Goal: Information Seeking & Learning: Learn about a topic

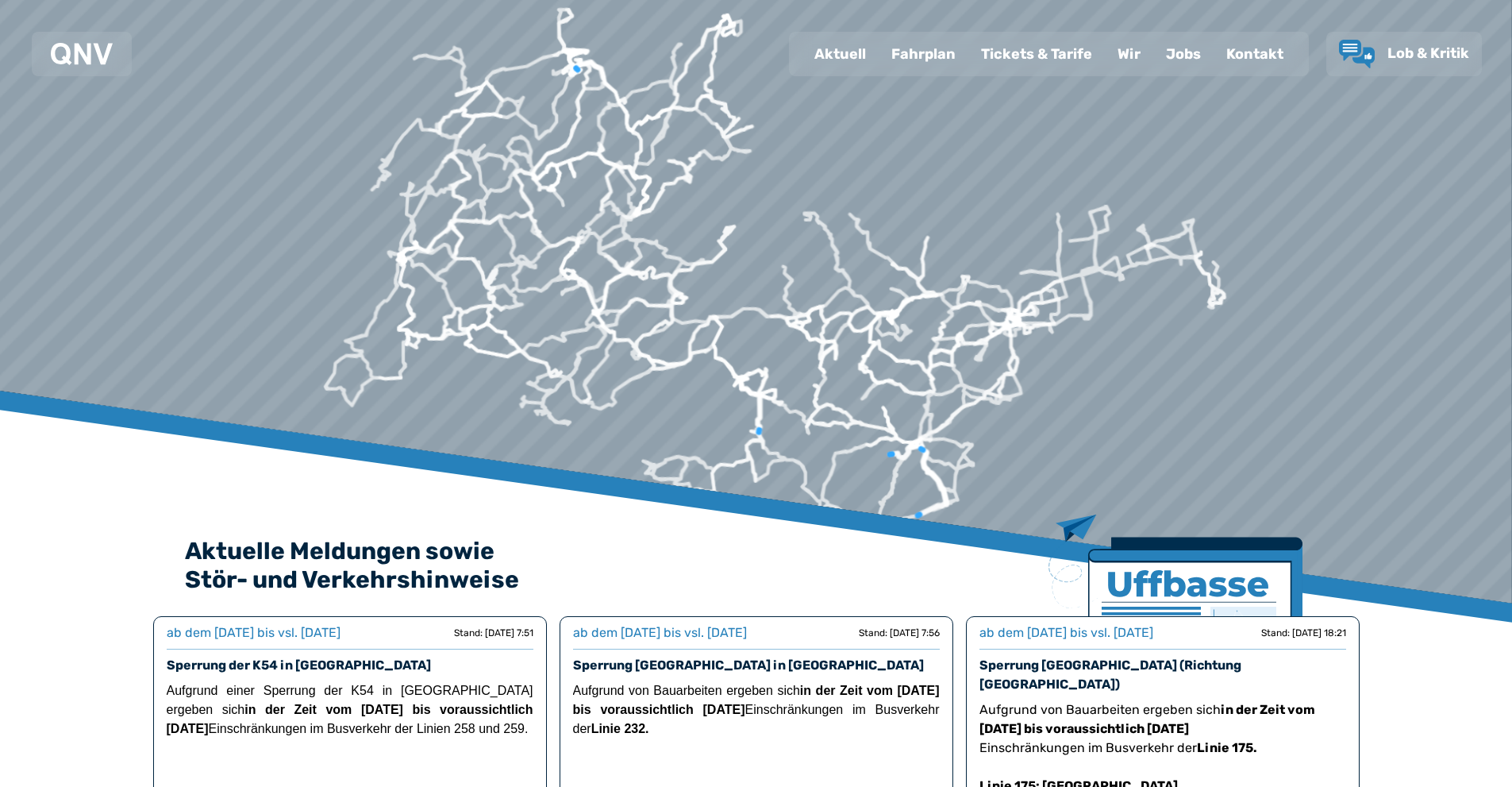
click at [905, 49] on div "Fahrplan" at bounding box center [923, 54] width 90 height 42
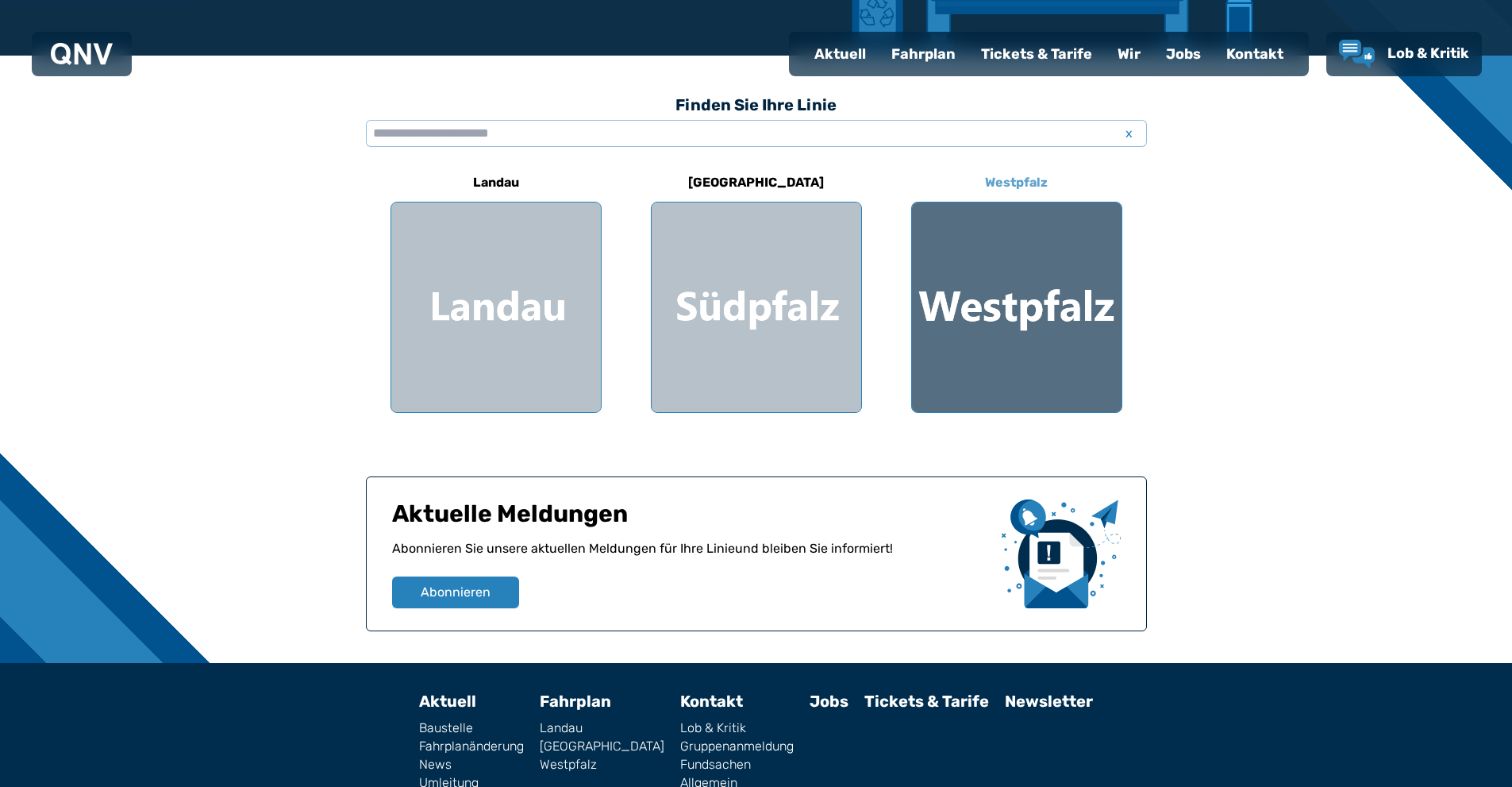
click at [947, 266] on div at bounding box center [1016, 307] width 209 height 209
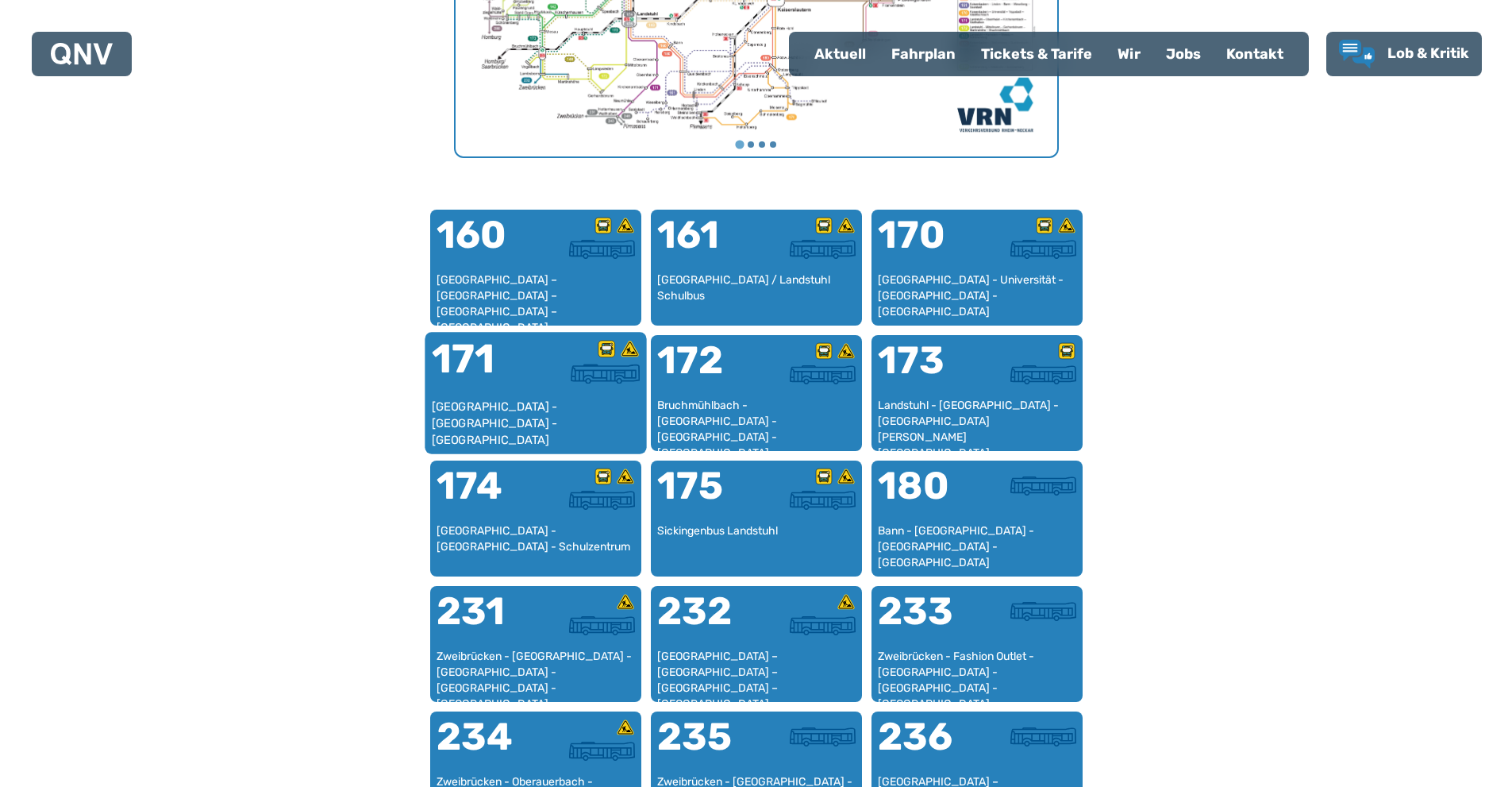
scroll to position [886, 0]
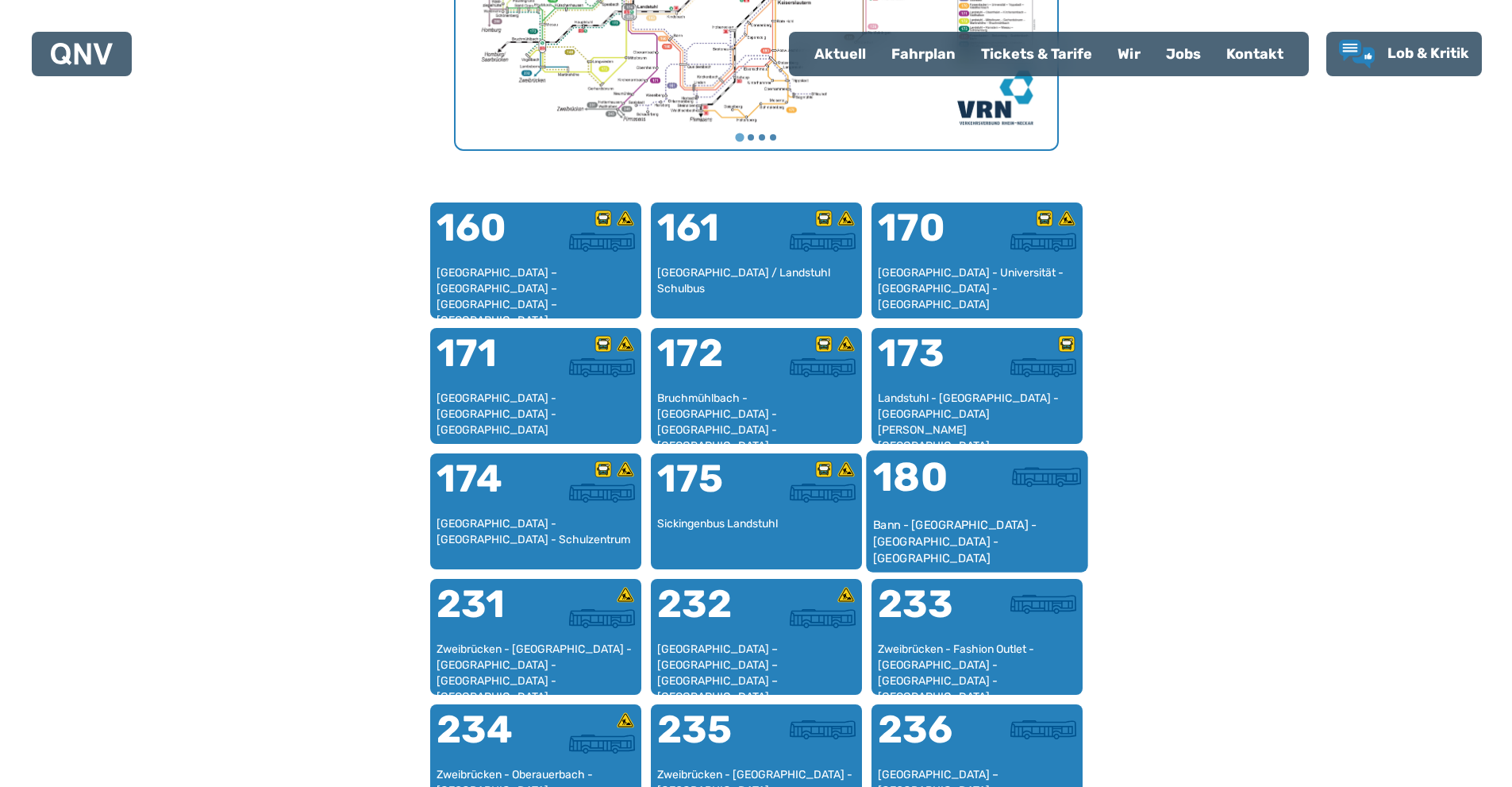
click at [903, 516] on div "Bann - [GEOGRAPHIC_DATA] - [GEOGRAPHIC_DATA] - [GEOGRAPHIC_DATA]" at bounding box center [976, 540] width 208 height 48
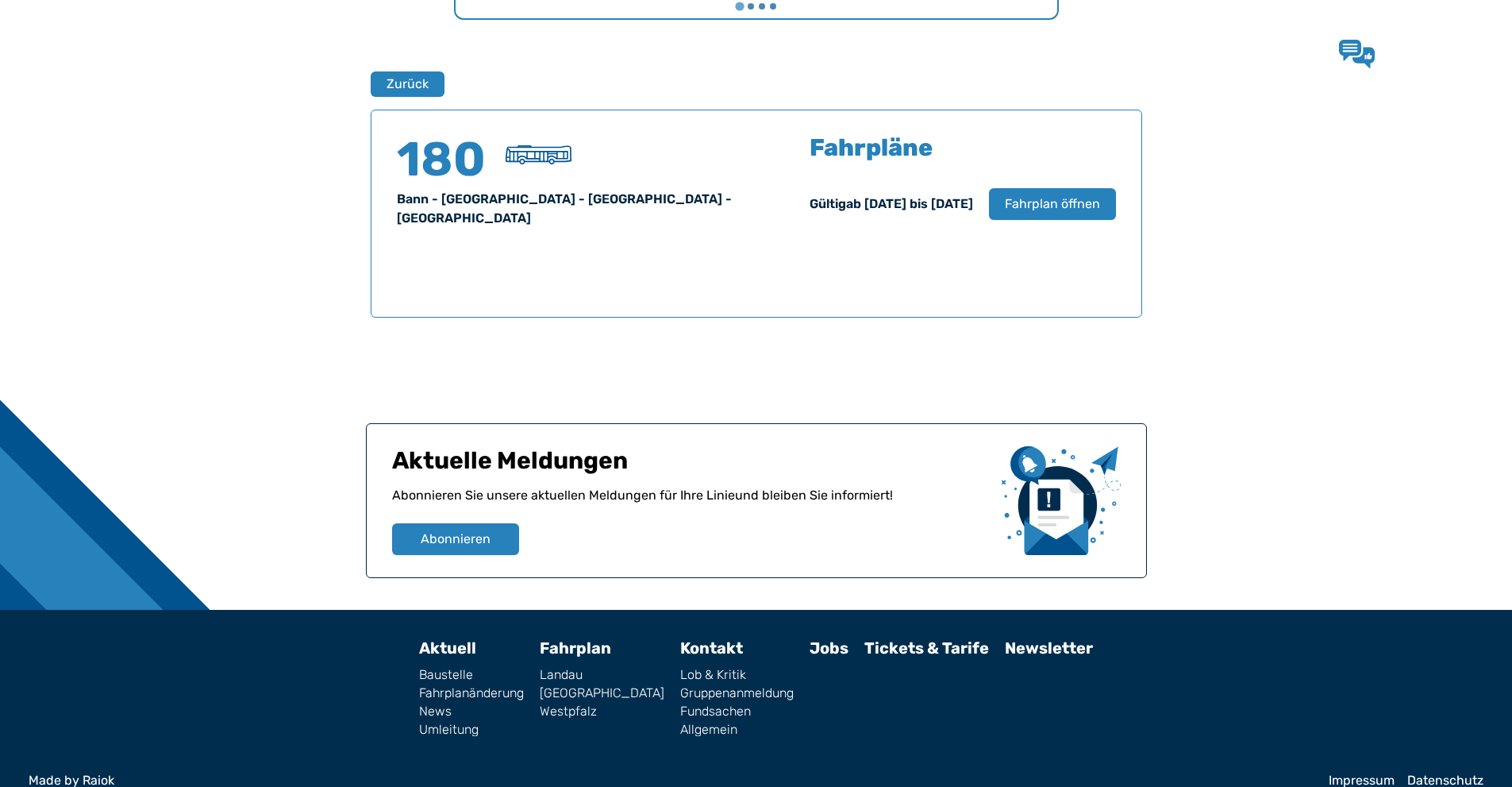
scroll to position [1022, 0]
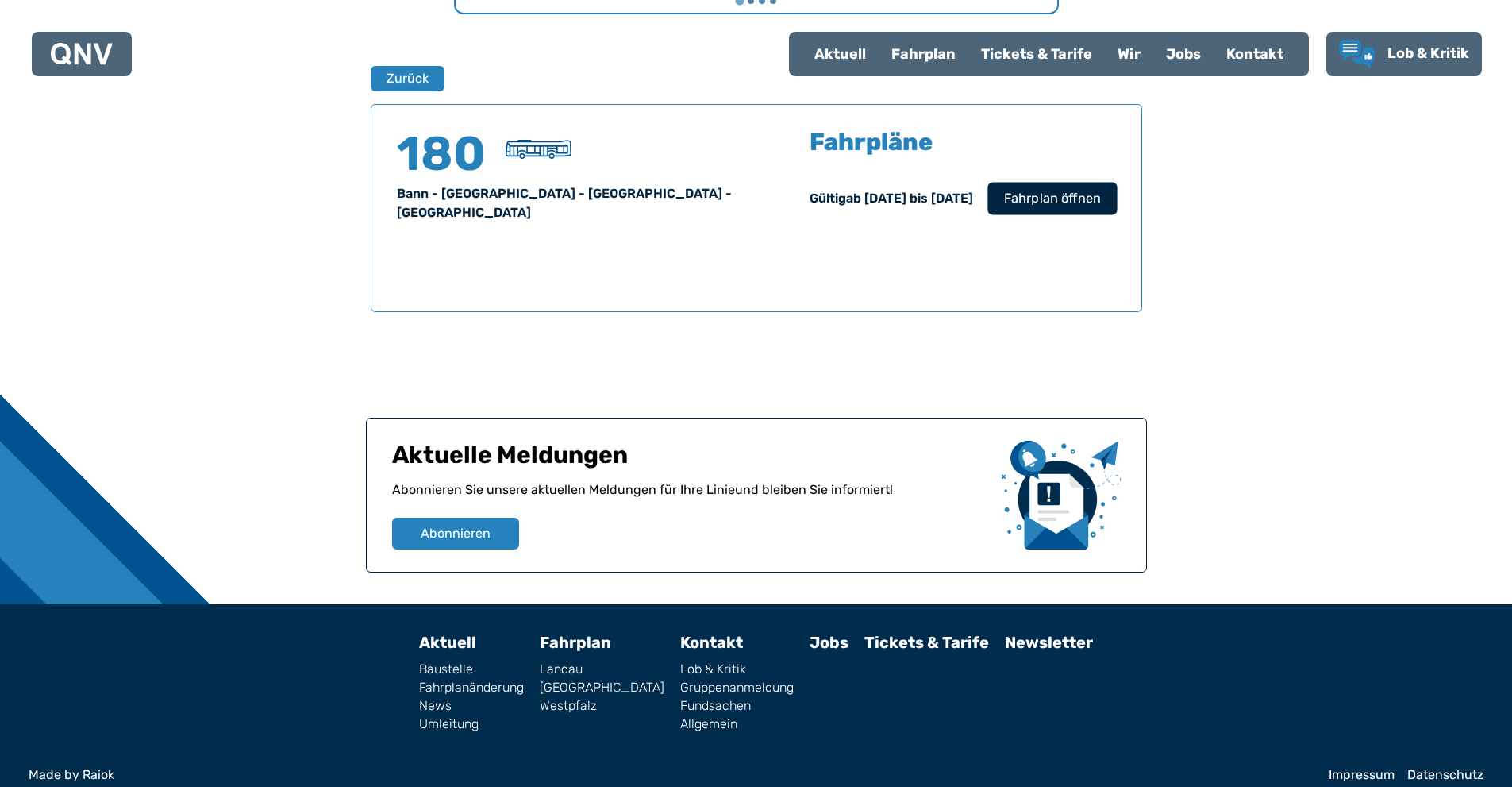
click at [1036, 205] on span "Fahrplan öffnen" at bounding box center [1051, 198] width 97 height 19
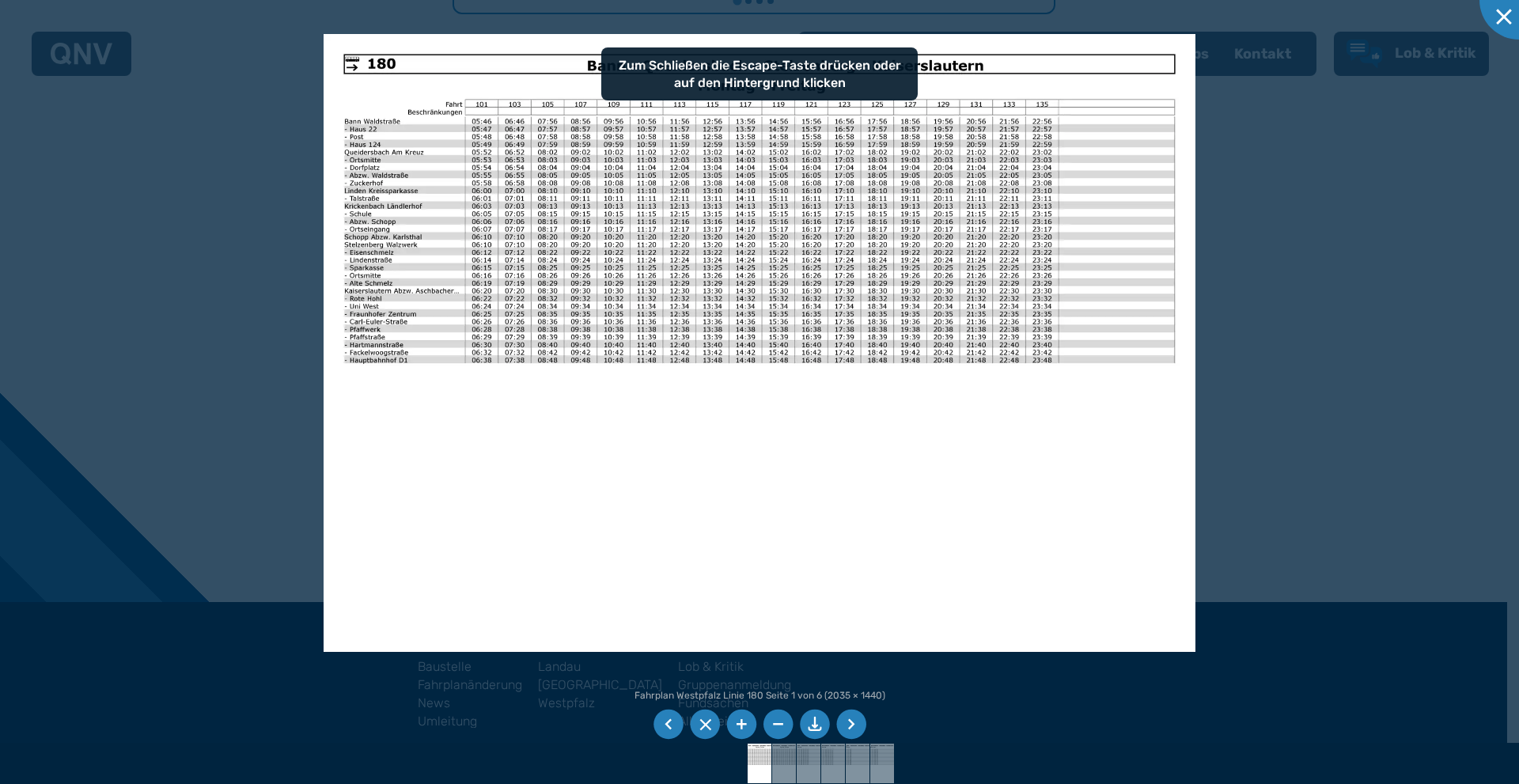
click at [859, 720] on li at bounding box center [851, 724] width 30 height 30
click at [719, 87] on img at bounding box center [760, 343] width 873 height 617
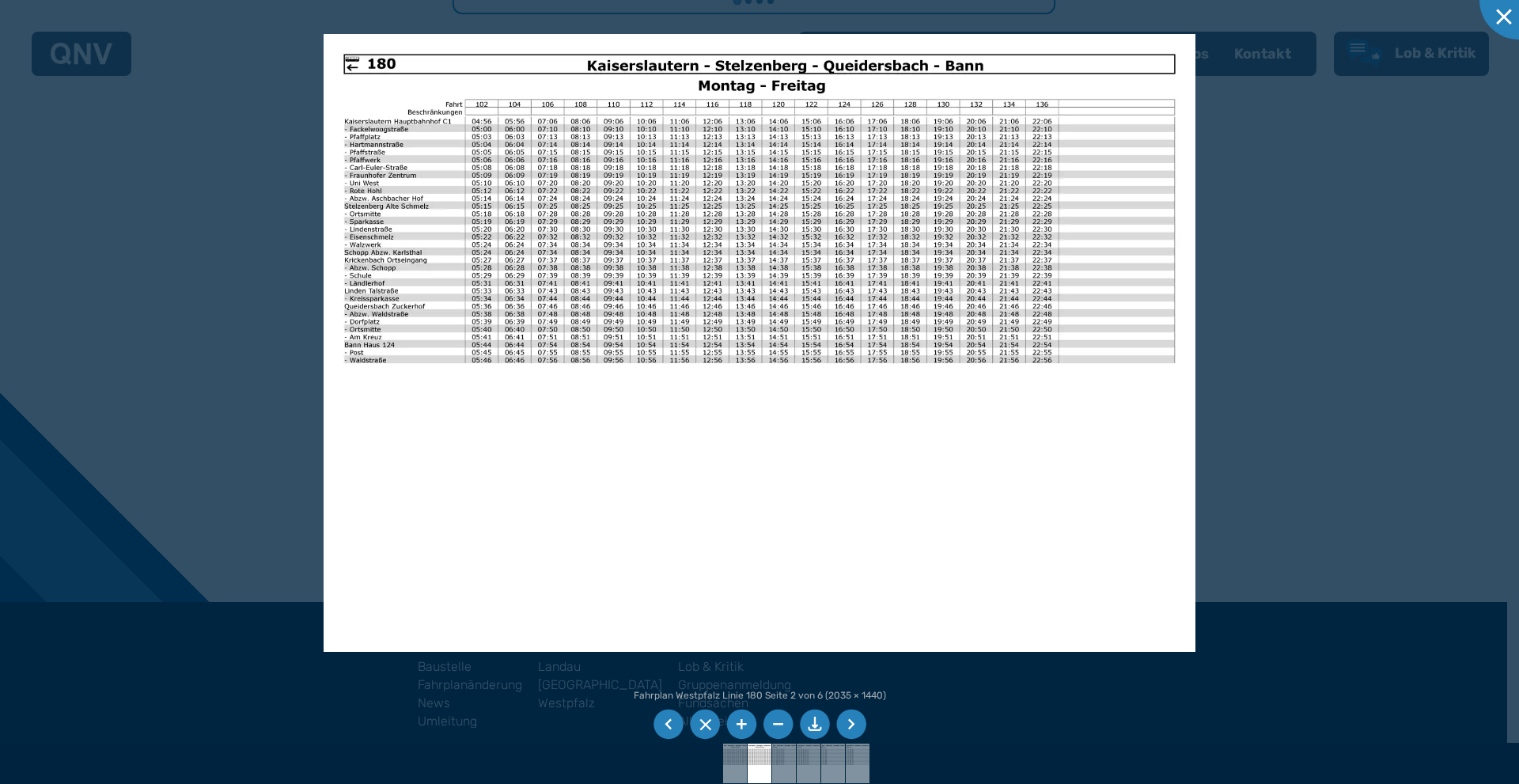
click at [844, 709] on ul at bounding box center [760, 725] width 218 height 36
click at [845, 712] on li at bounding box center [851, 724] width 30 height 30
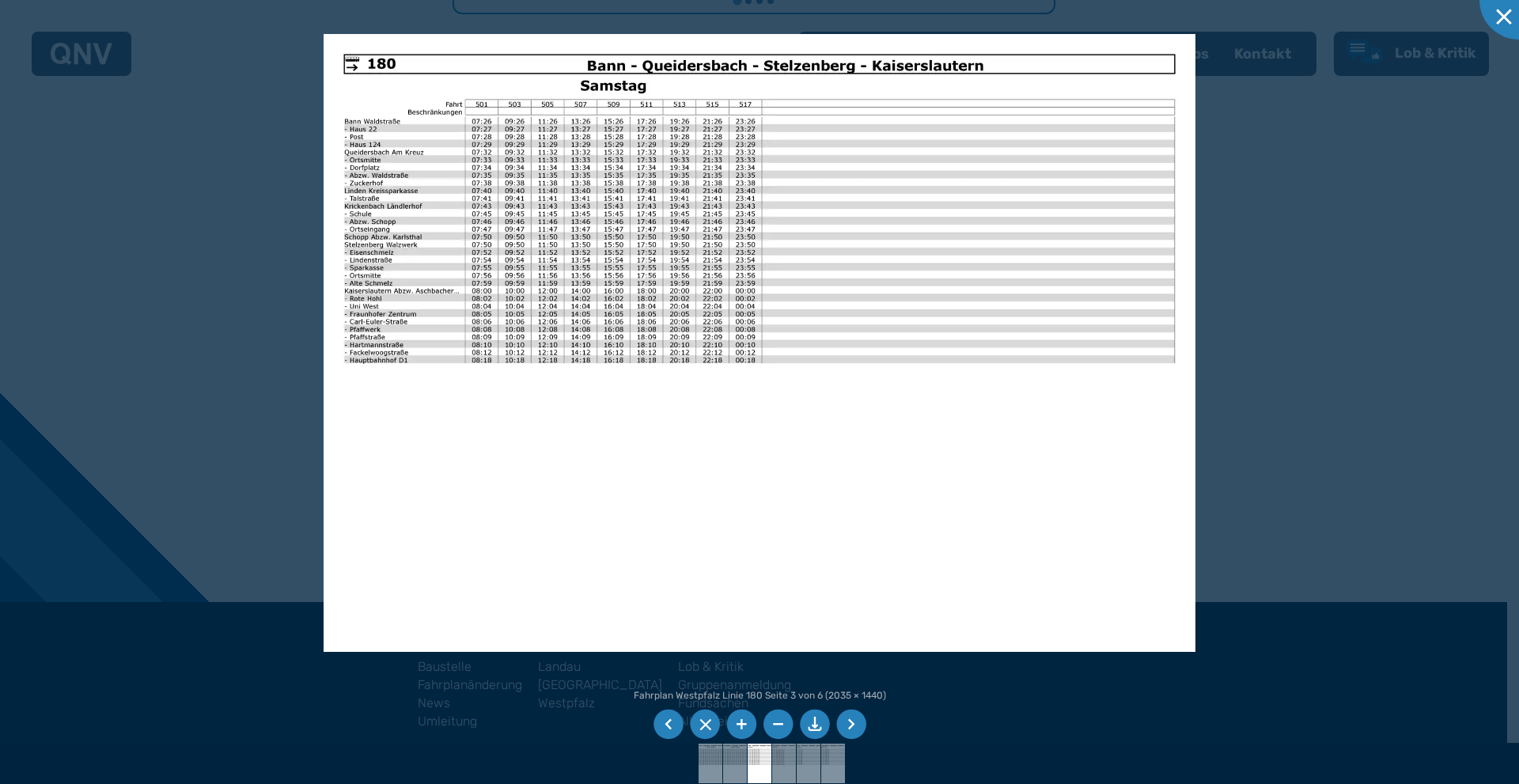
click at [845, 712] on li at bounding box center [851, 724] width 30 height 30
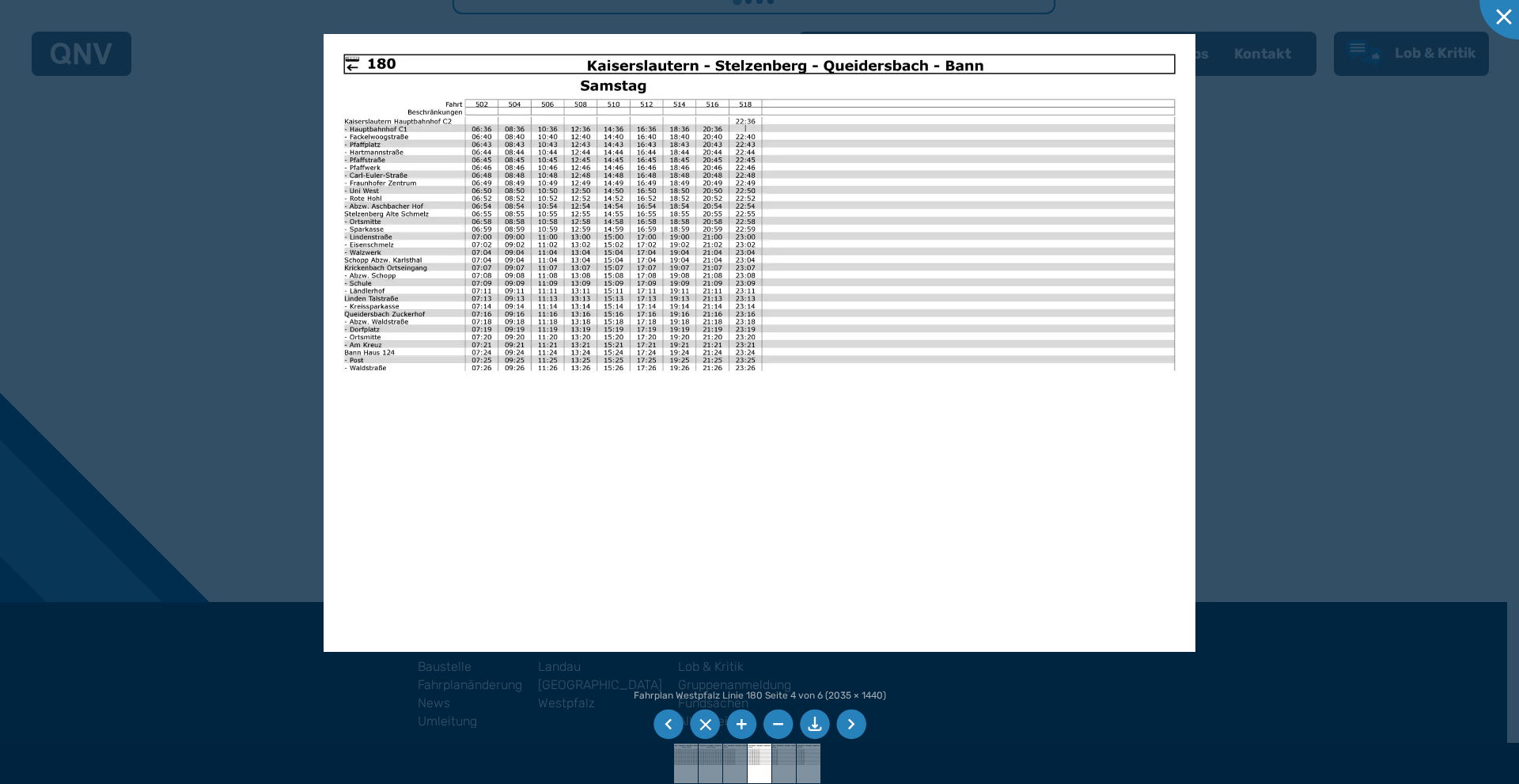
click at [845, 712] on li at bounding box center [851, 724] width 30 height 30
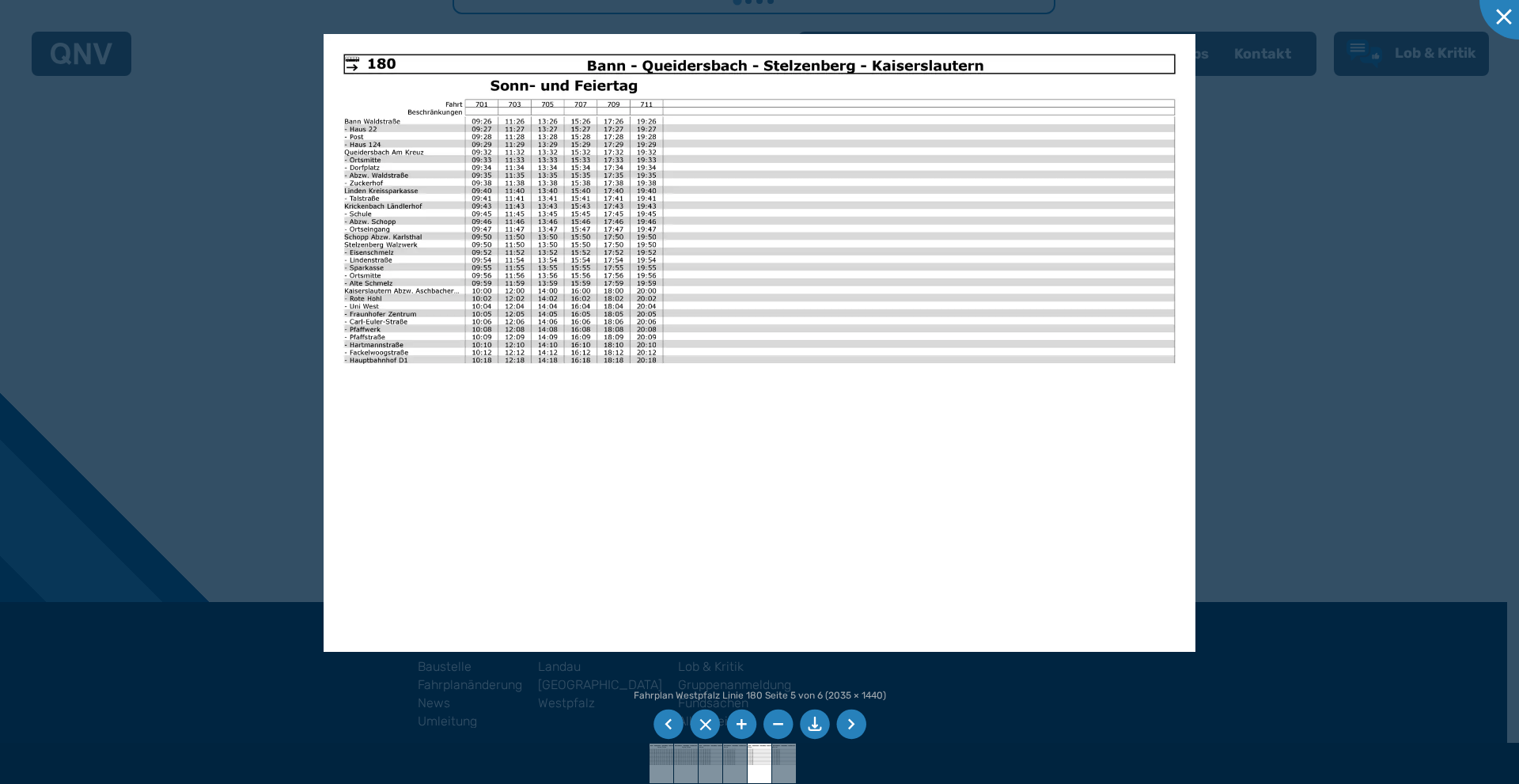
click at [668, 719] on li at bounding box center [668, 724] width 30 height 30
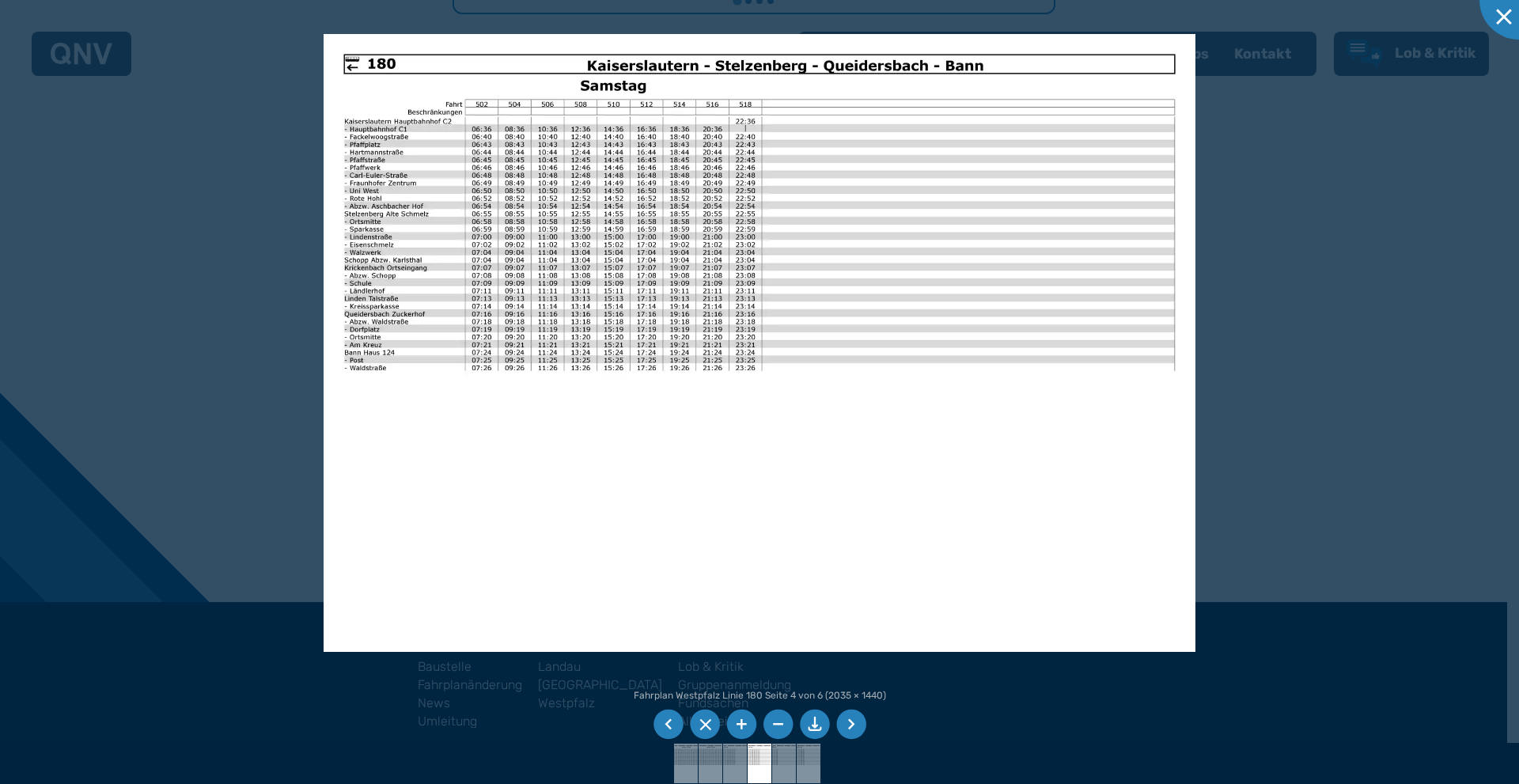
click at [668, 719] on li at bounding box center [668, 724] width 30 height 30
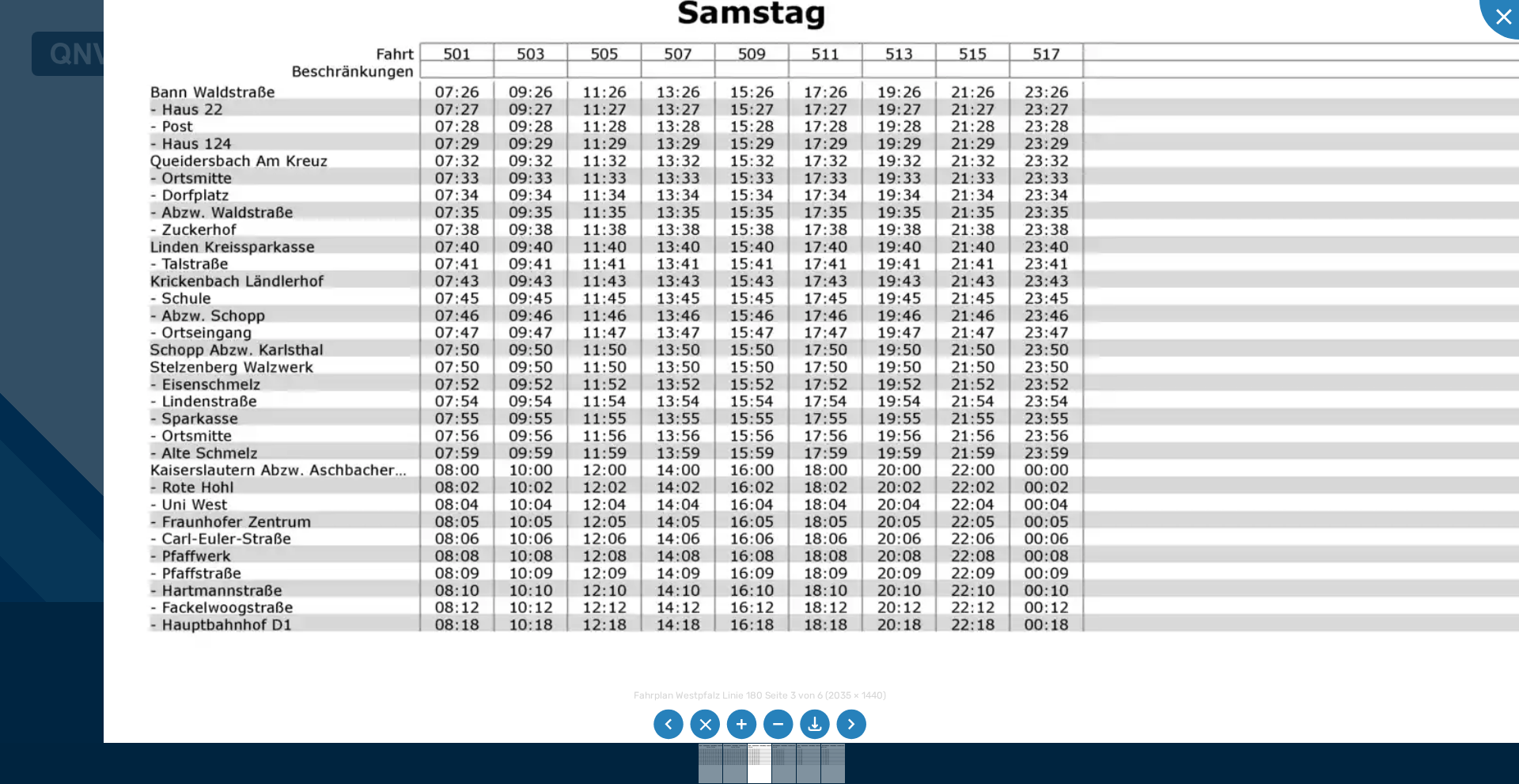
click at [62, 352] on div at bounding box center [759, 392] width 1519 height 784
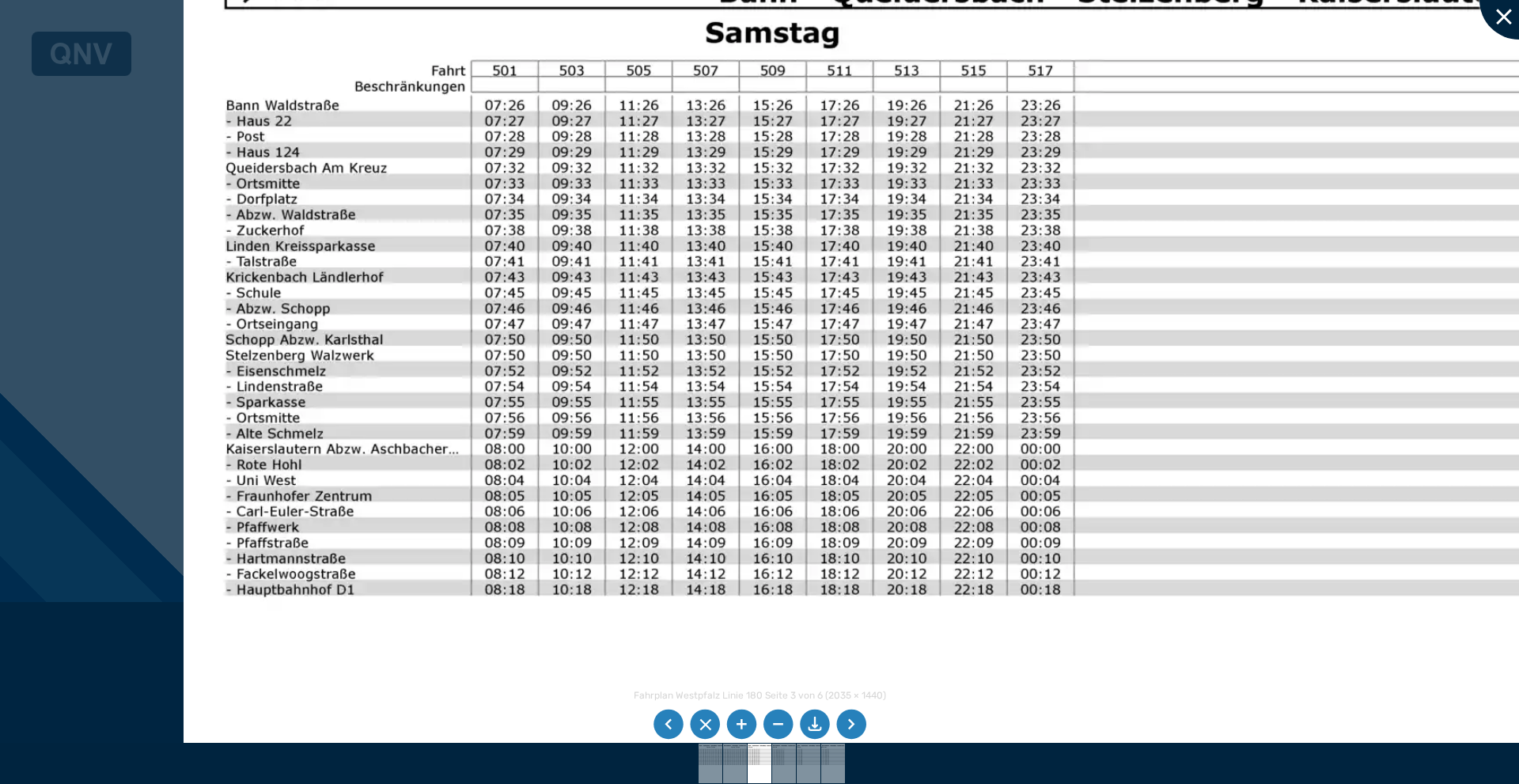
click at [1504, 20] on div at bounding box center [1519, -1] width 79 height 79
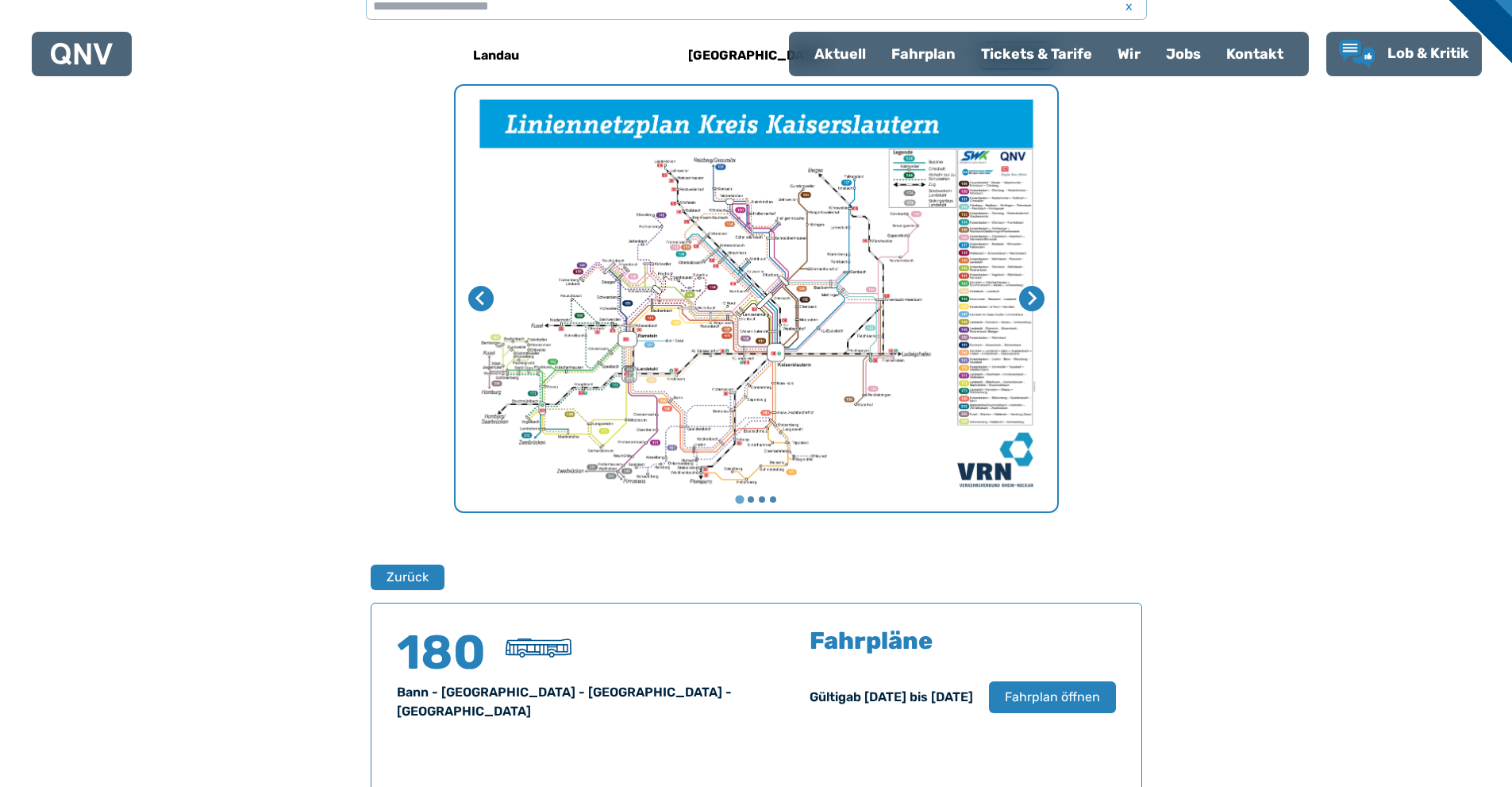
scroll to position [69, 0]
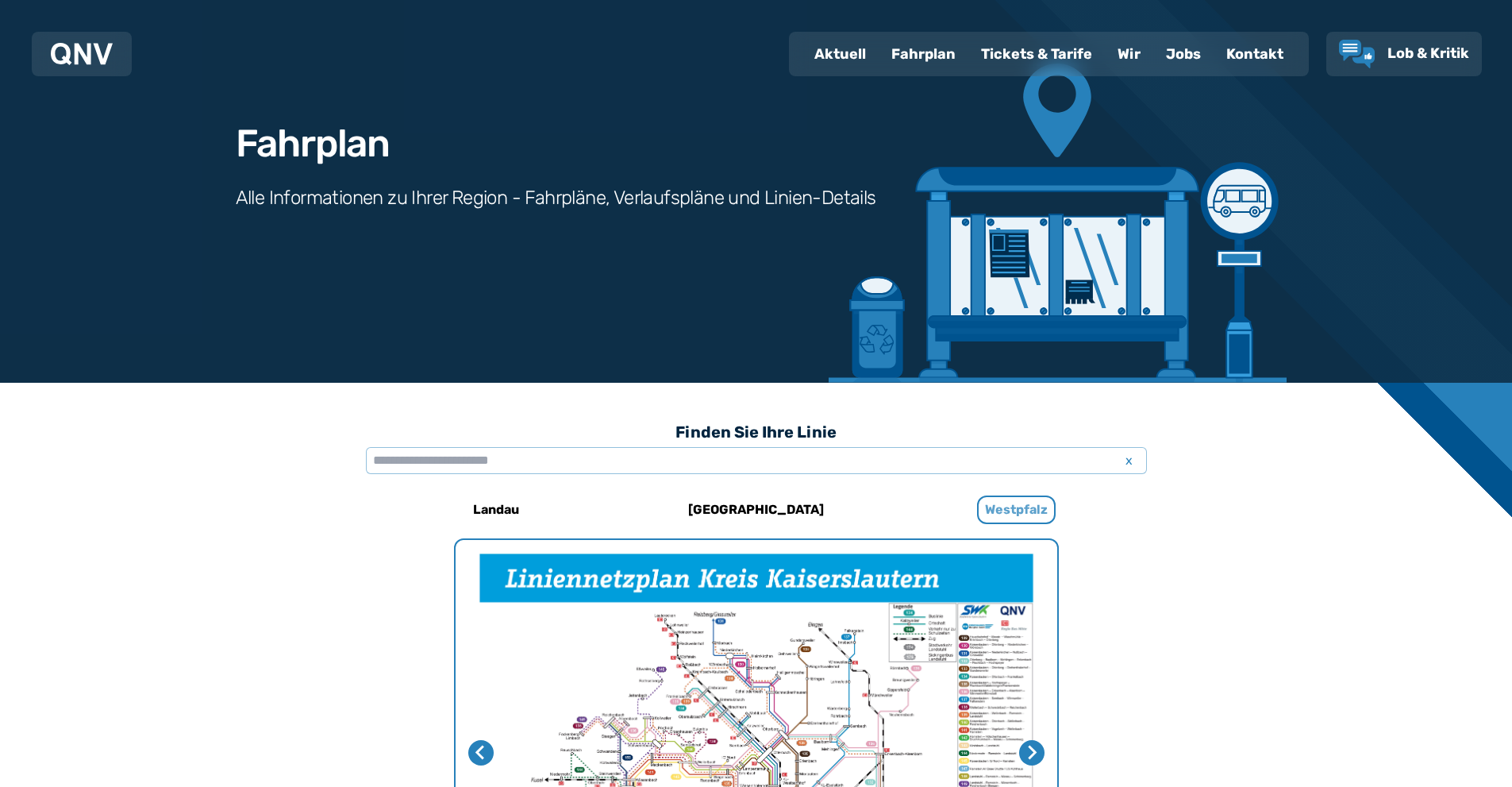
click at [973, 508] on div "Westpfalz" at bounding box center [1016, 509] width 211 height 38
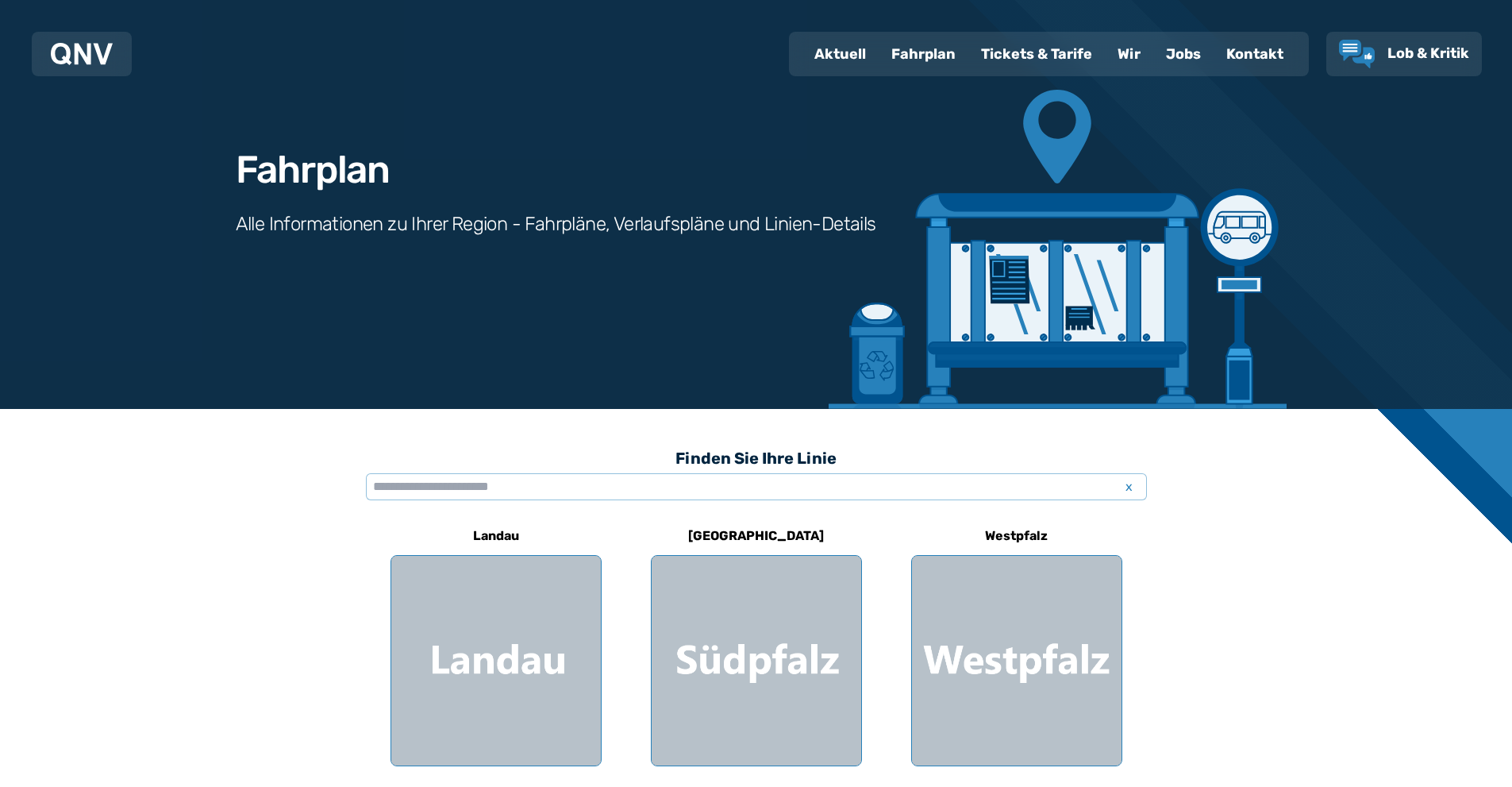
scroll to position [238, 0]
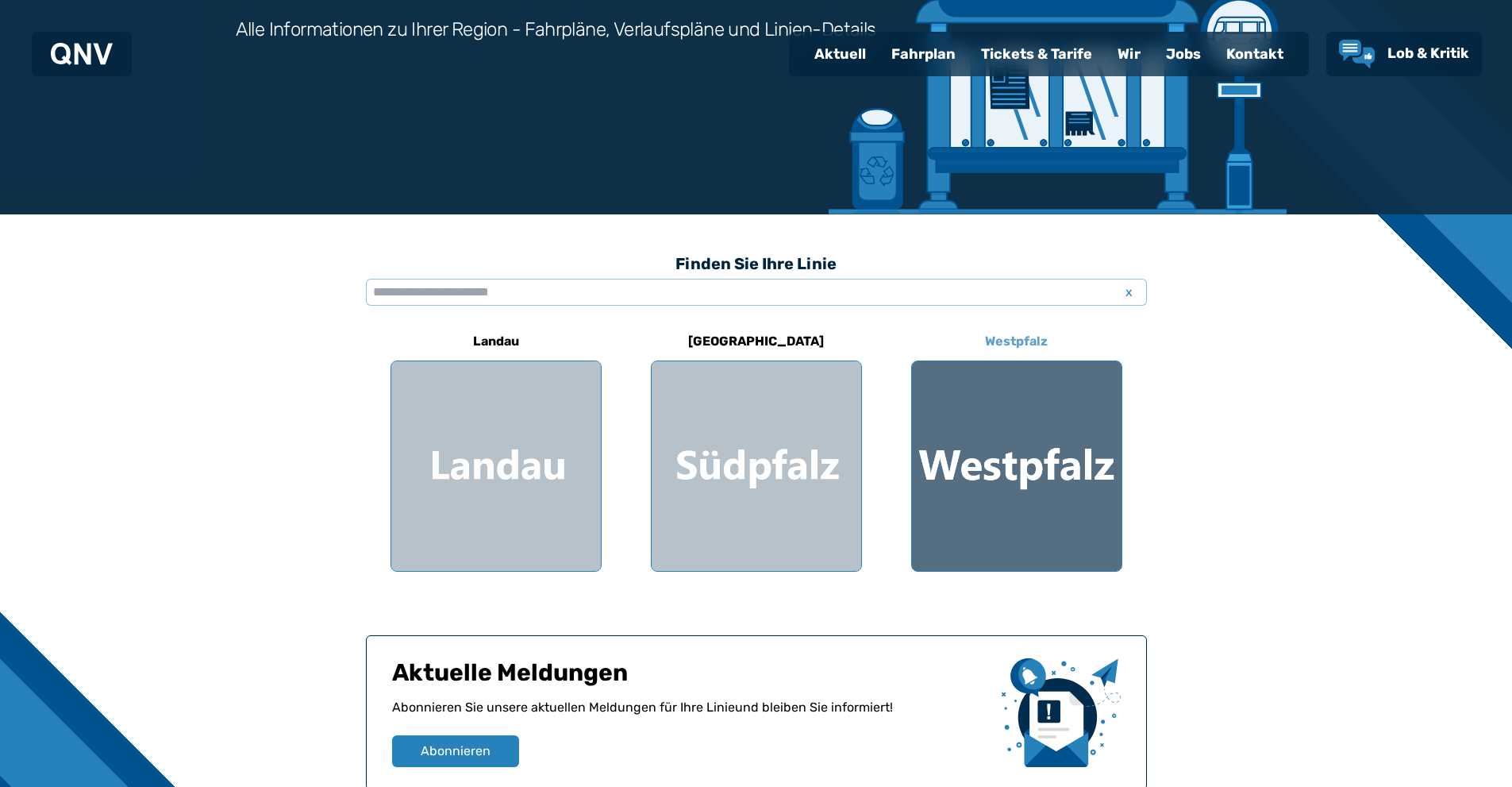
click at [983, 481] on div at bounding box center [1016, 466] width 209 height 209
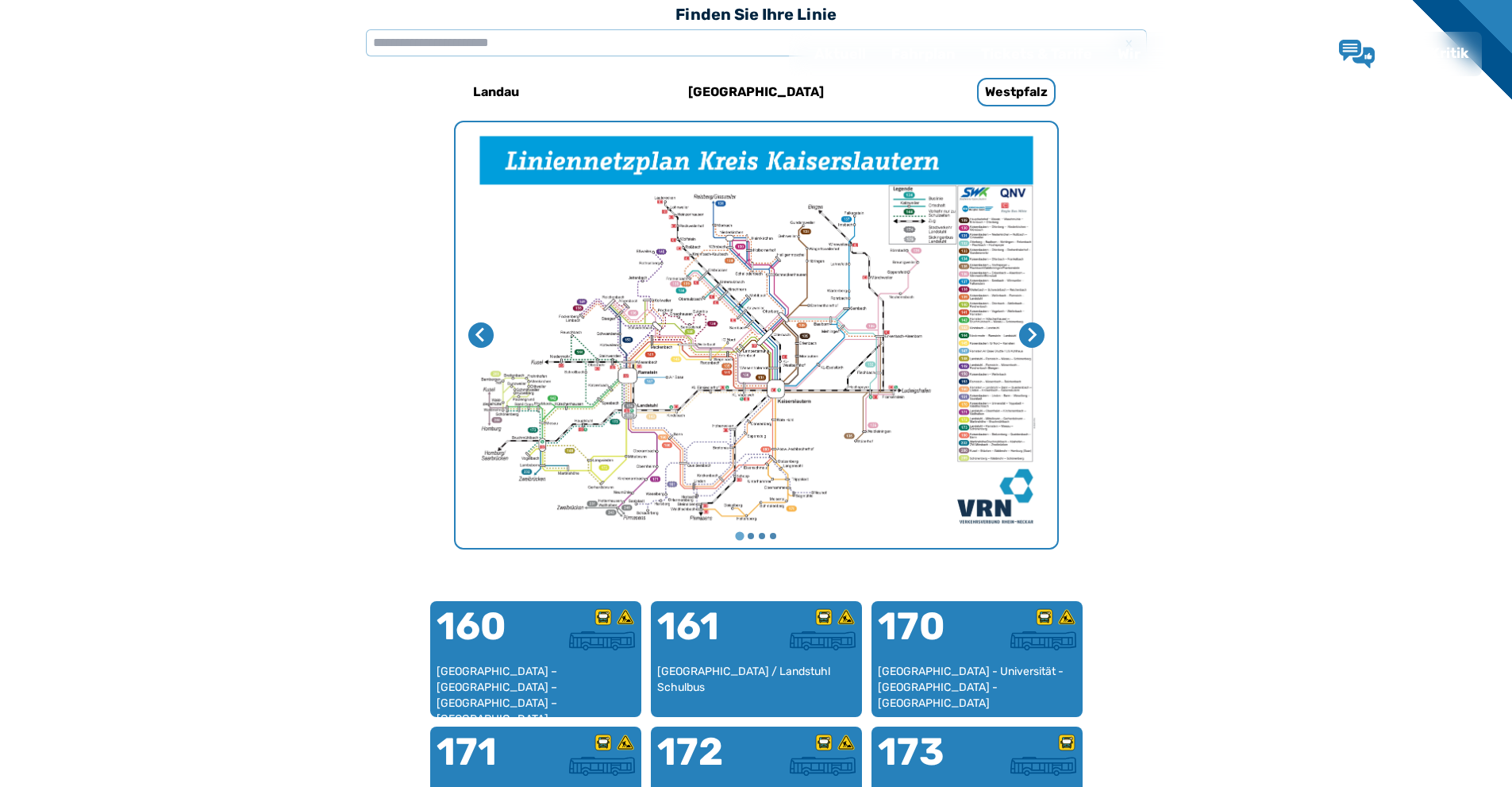
scroll to position [489, 0]
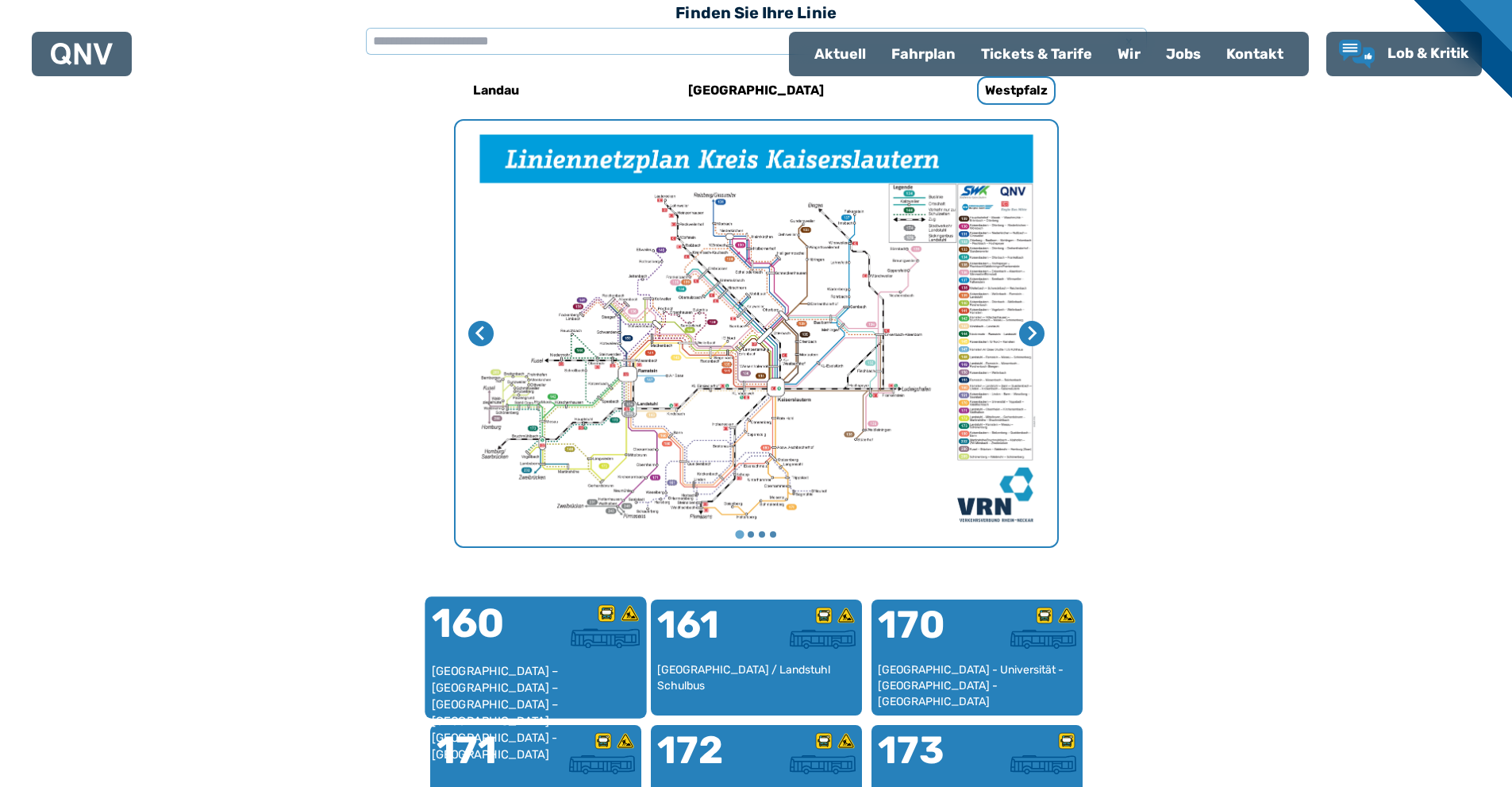
click at [529, 658] on div "160" at bounding box center [482, 633] width 104 height 60
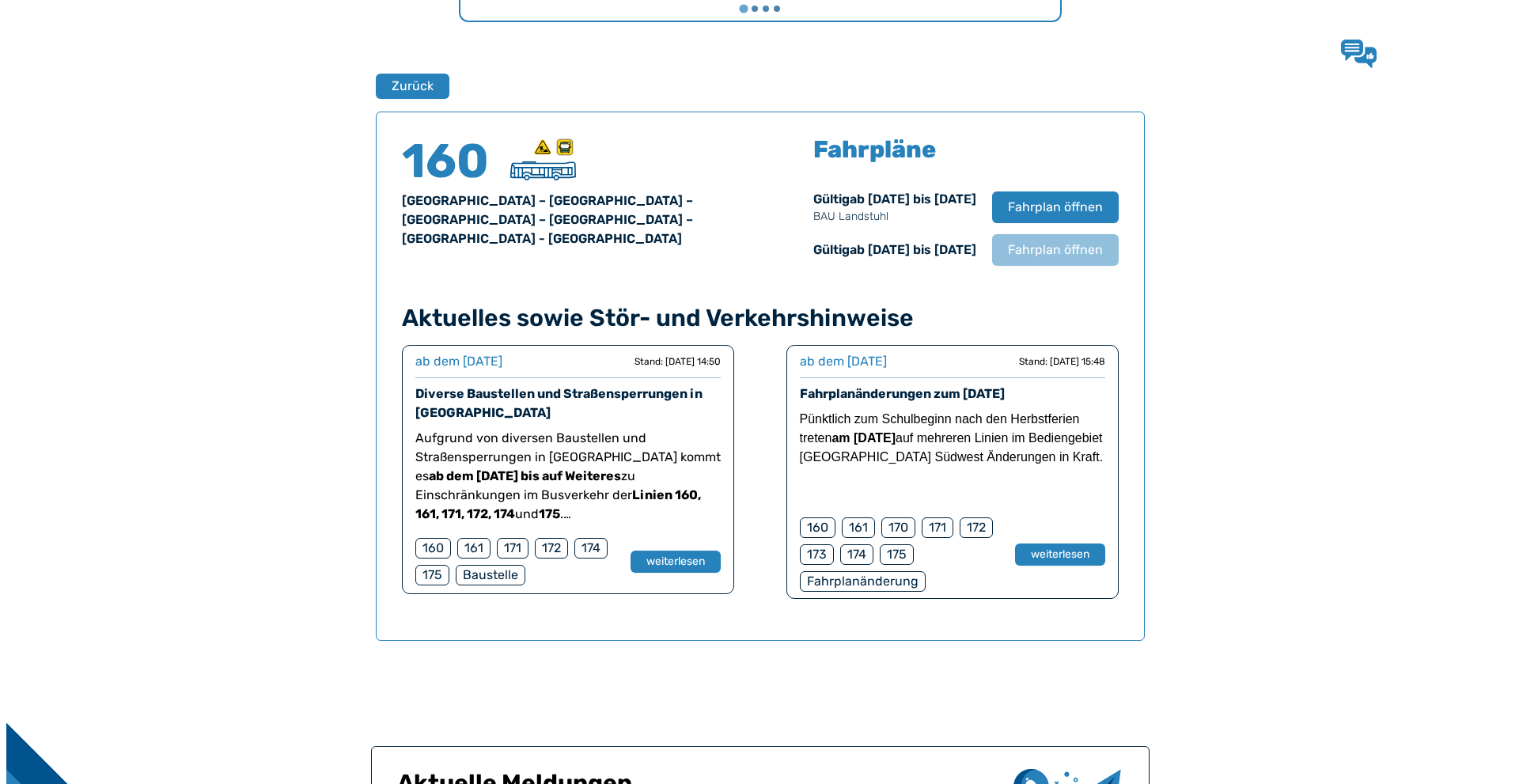
scroll to position [1042, 0]
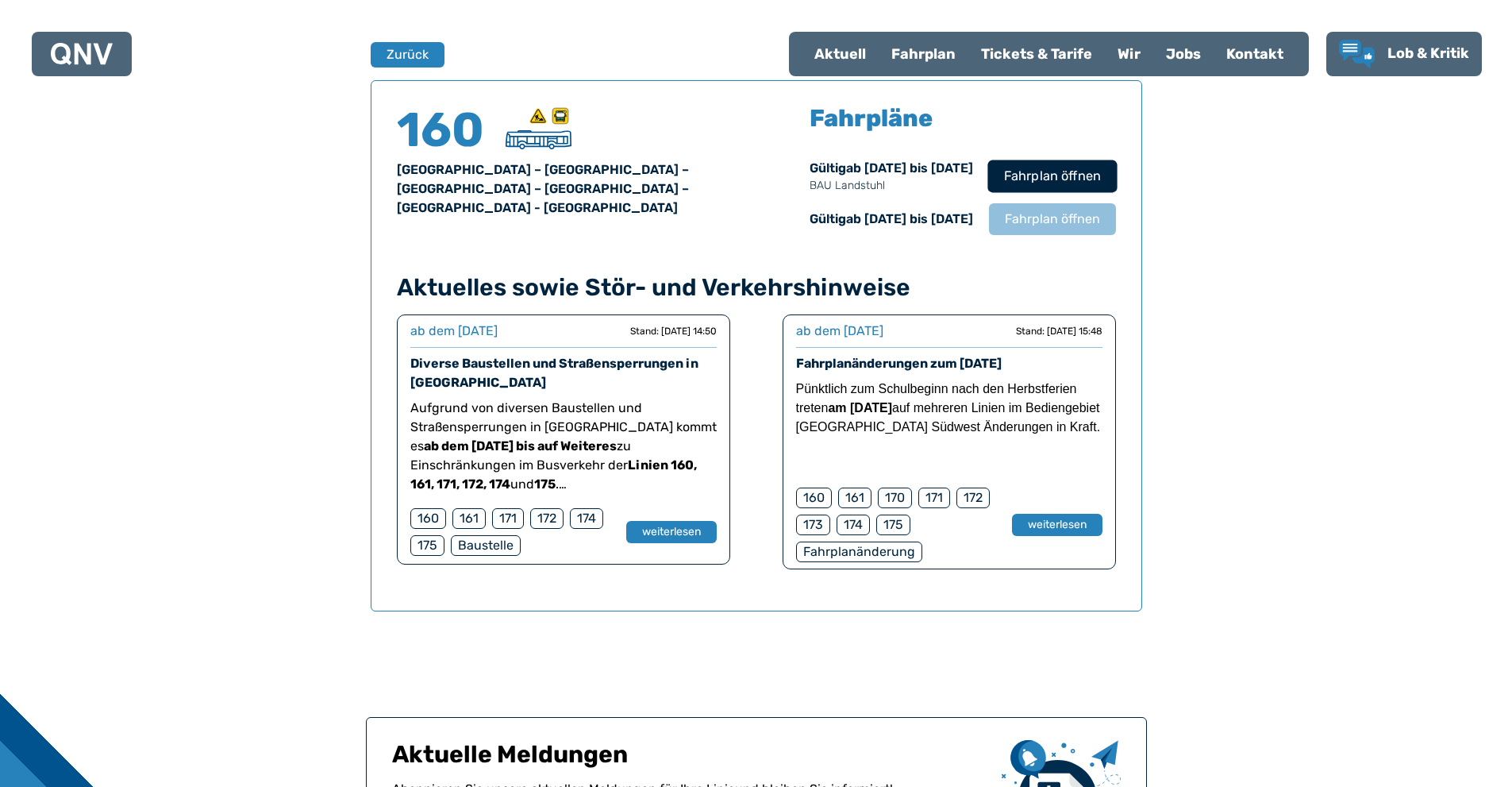
click at [1038, 181] on span "Fahrplan öffnen" at bounding box center [1051, 176] width 97 height 19
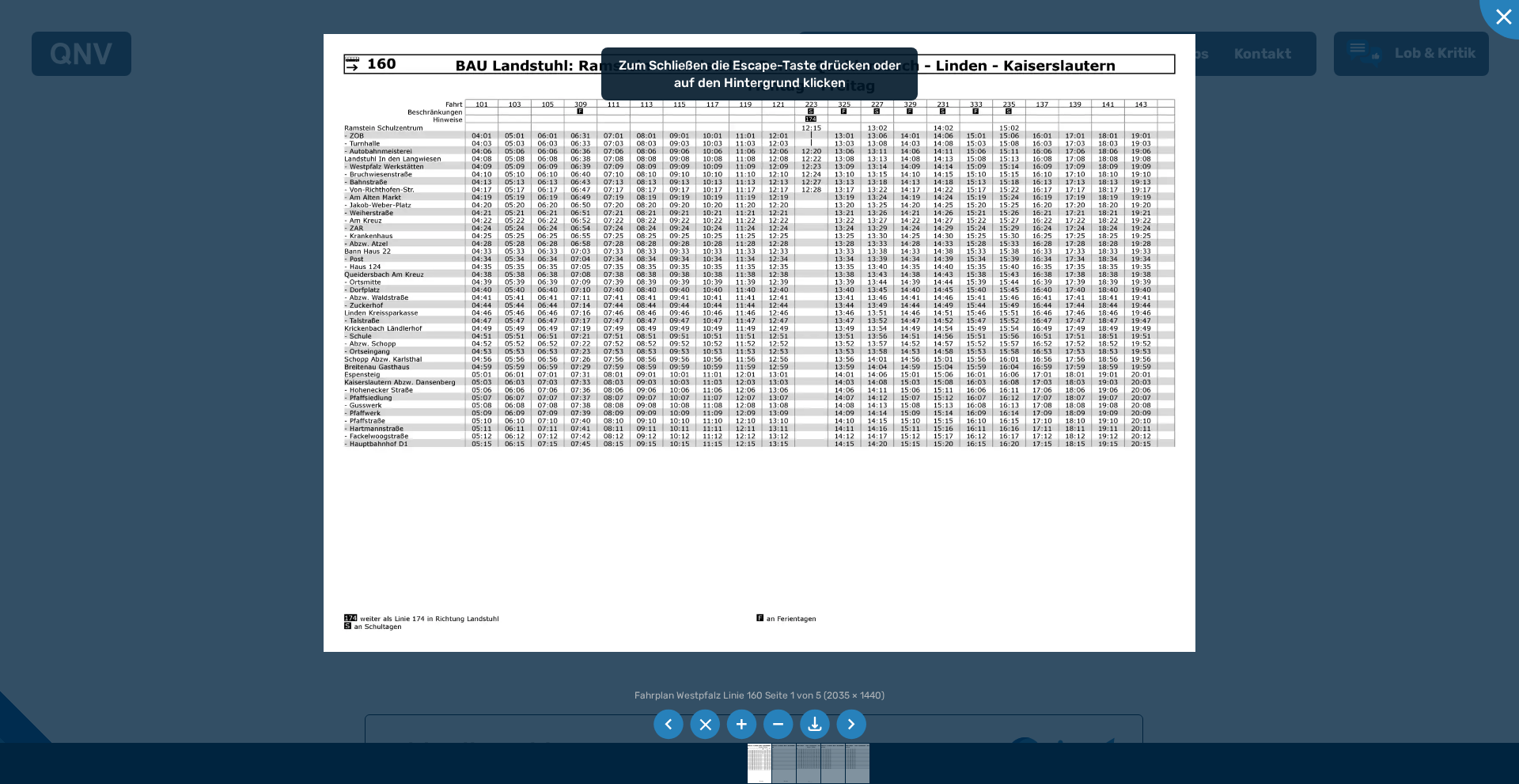
click at [1187, 250] on img at bounding box center [760, 343] width 873 height 617
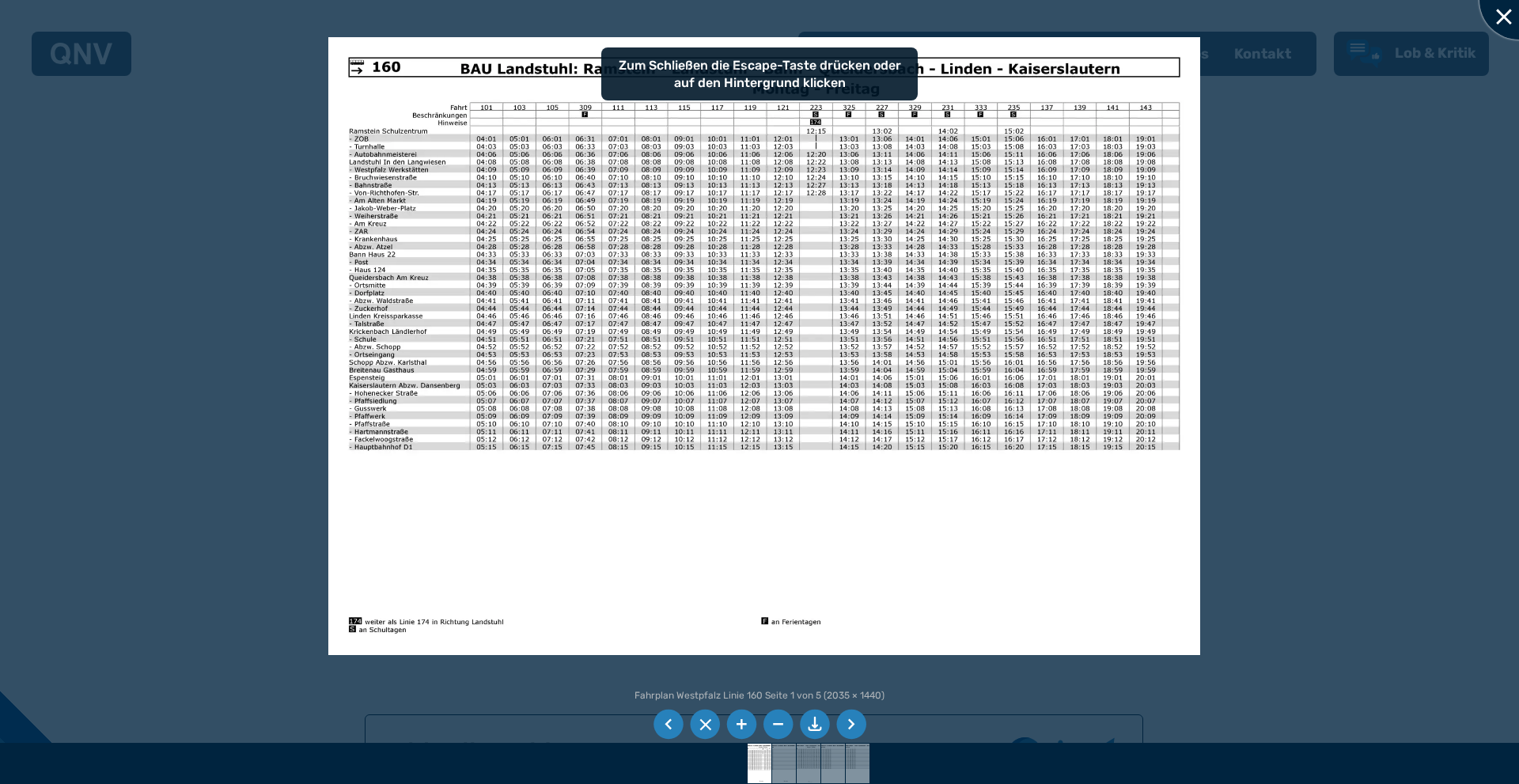
click at [1485, 13] on div at bounding box center [1519, -1] width 79 height 79
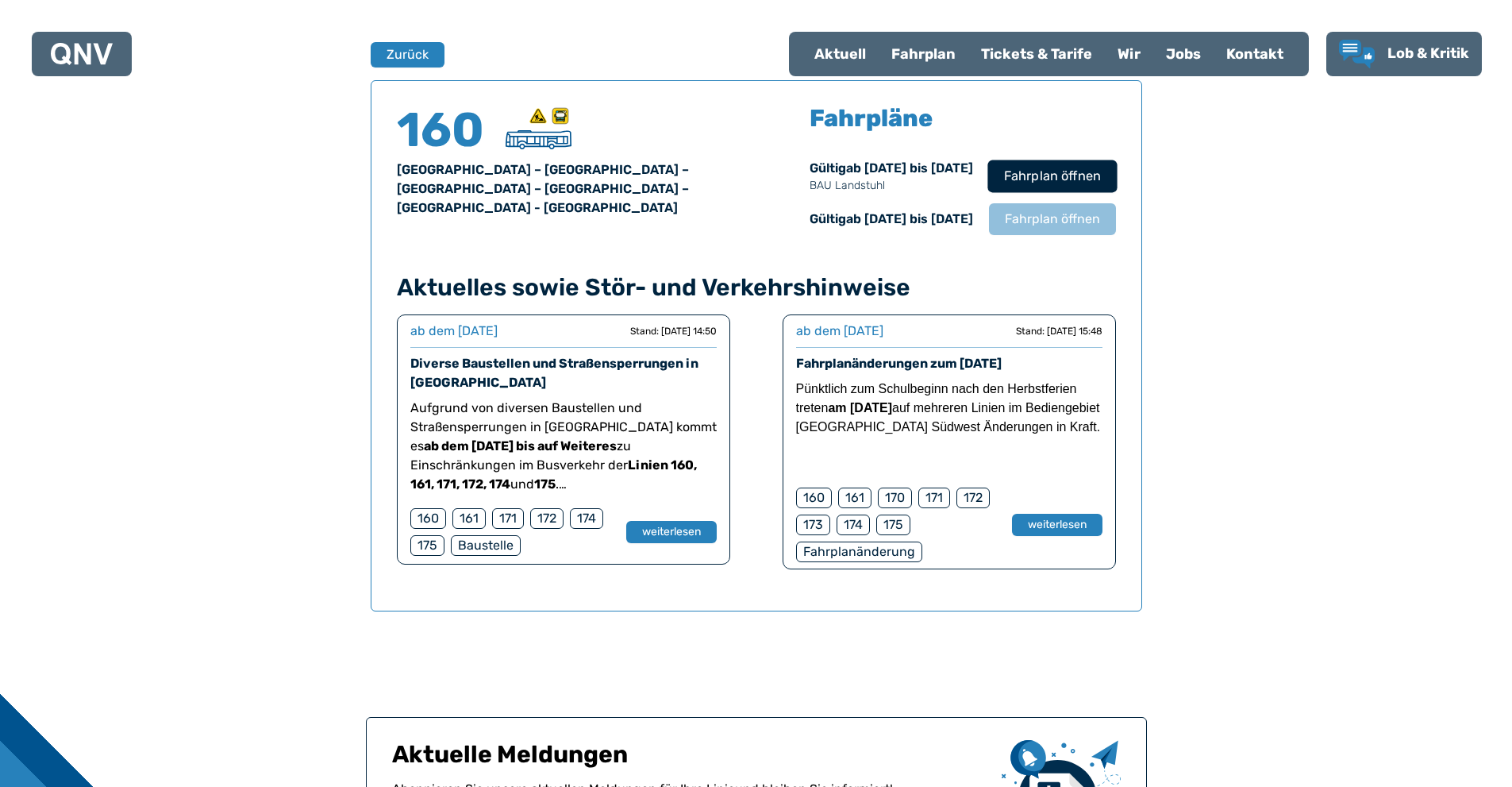
click at [1051, 168] on span "Fahrplan öffnen" at bounding box center [1051, 176] width 97 height 19
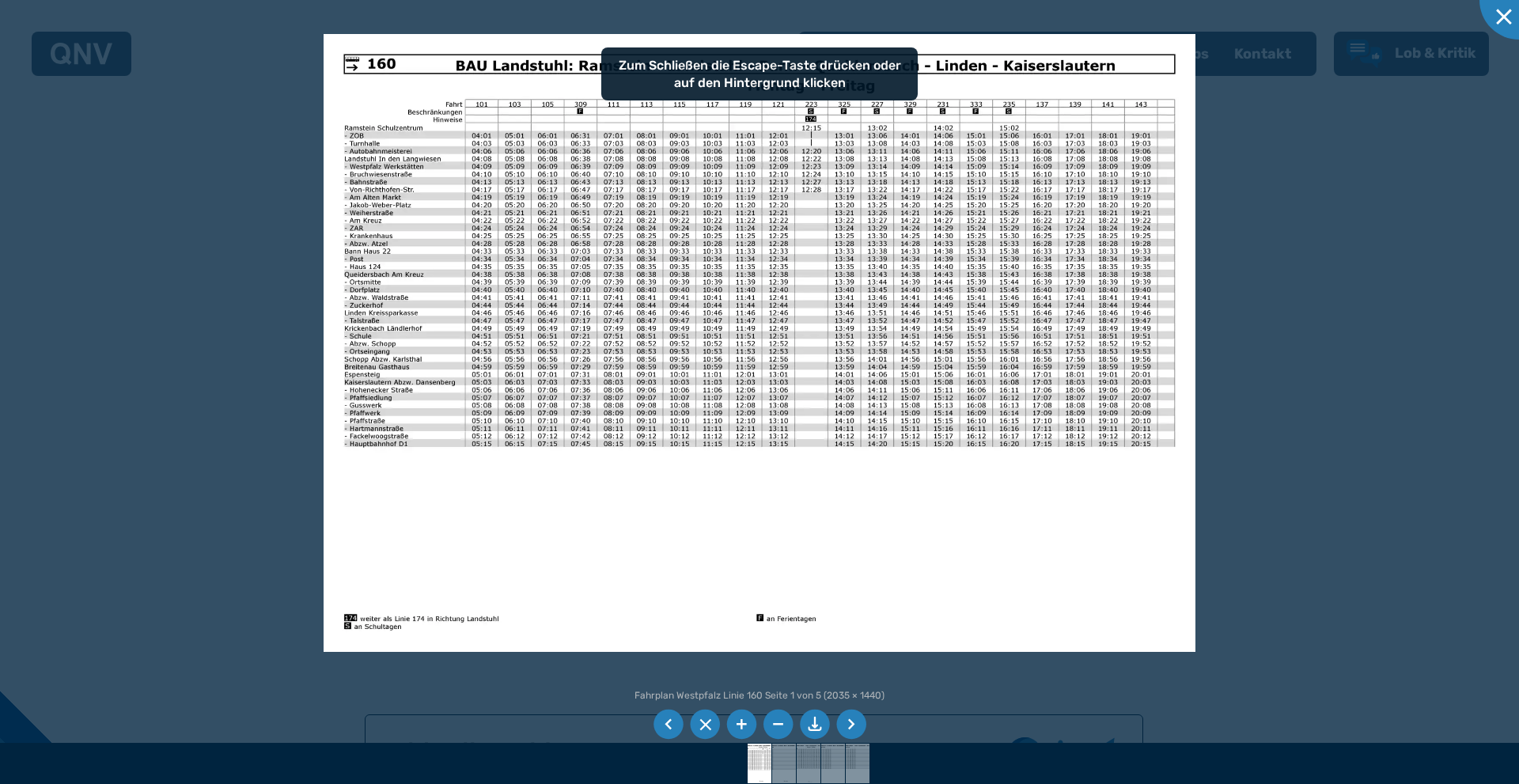
click at [857, 722] on li at bounding box center [851, 724] width 30 height 30
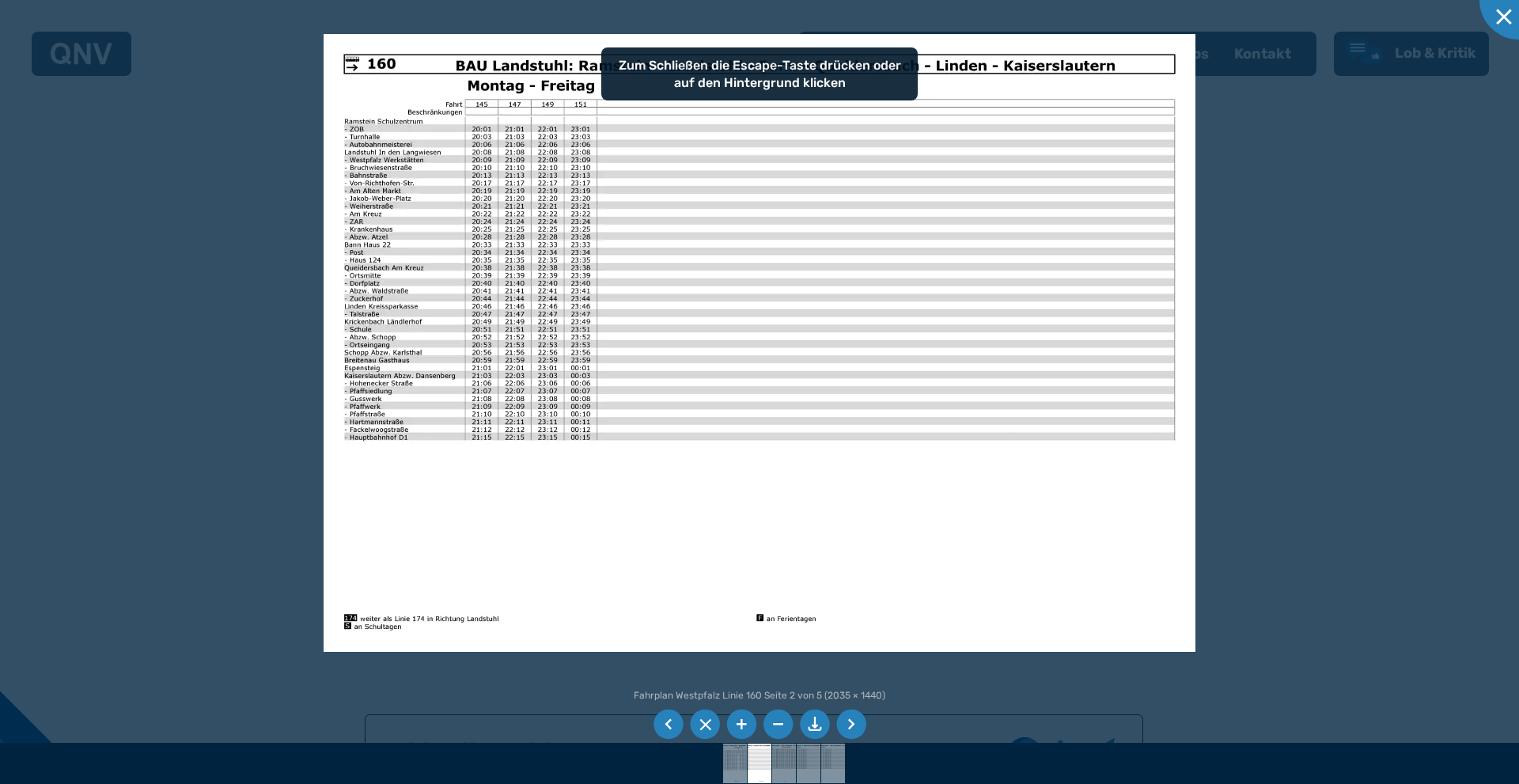
click at [857, 722] on li at bounding box center [851, 724] width 30 height 30
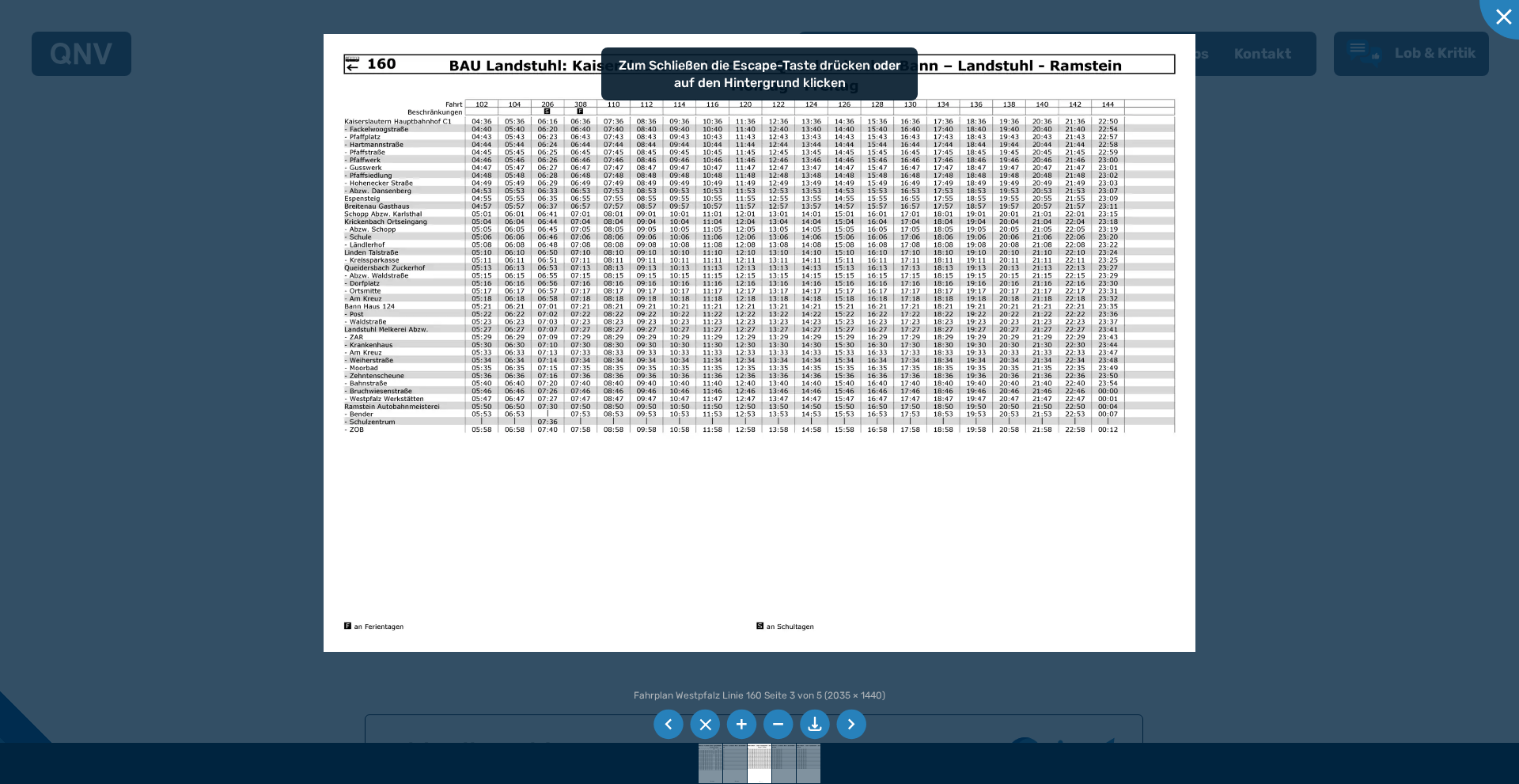
click at [857, 722] on li at bounding box center [851, 724] width 30 height 30
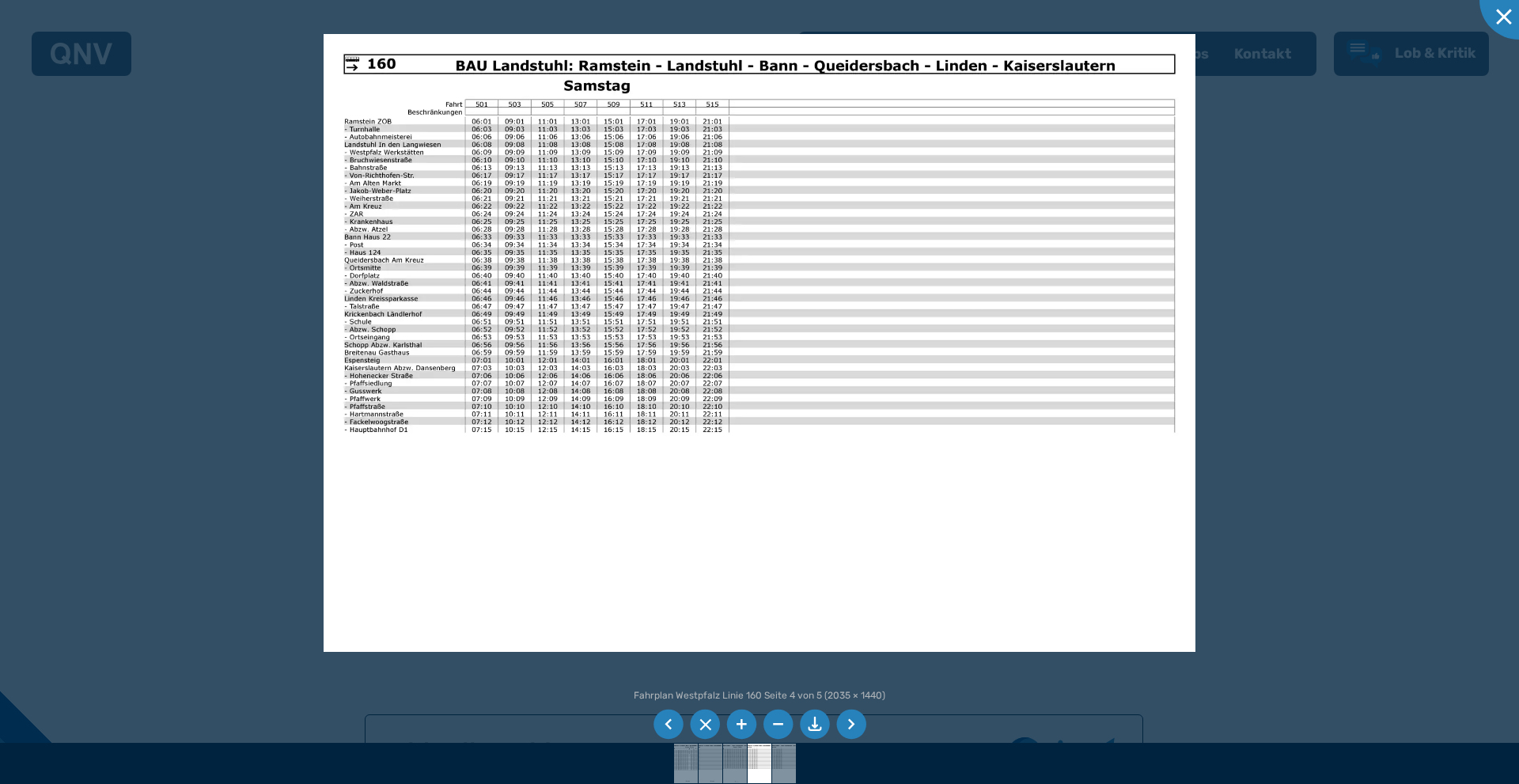
click at [684, 715] on ul at bounding box center [760, 725] width 218 height 36
click at [674, 717] on li at bounding box center [668, 724] width 30 height 30
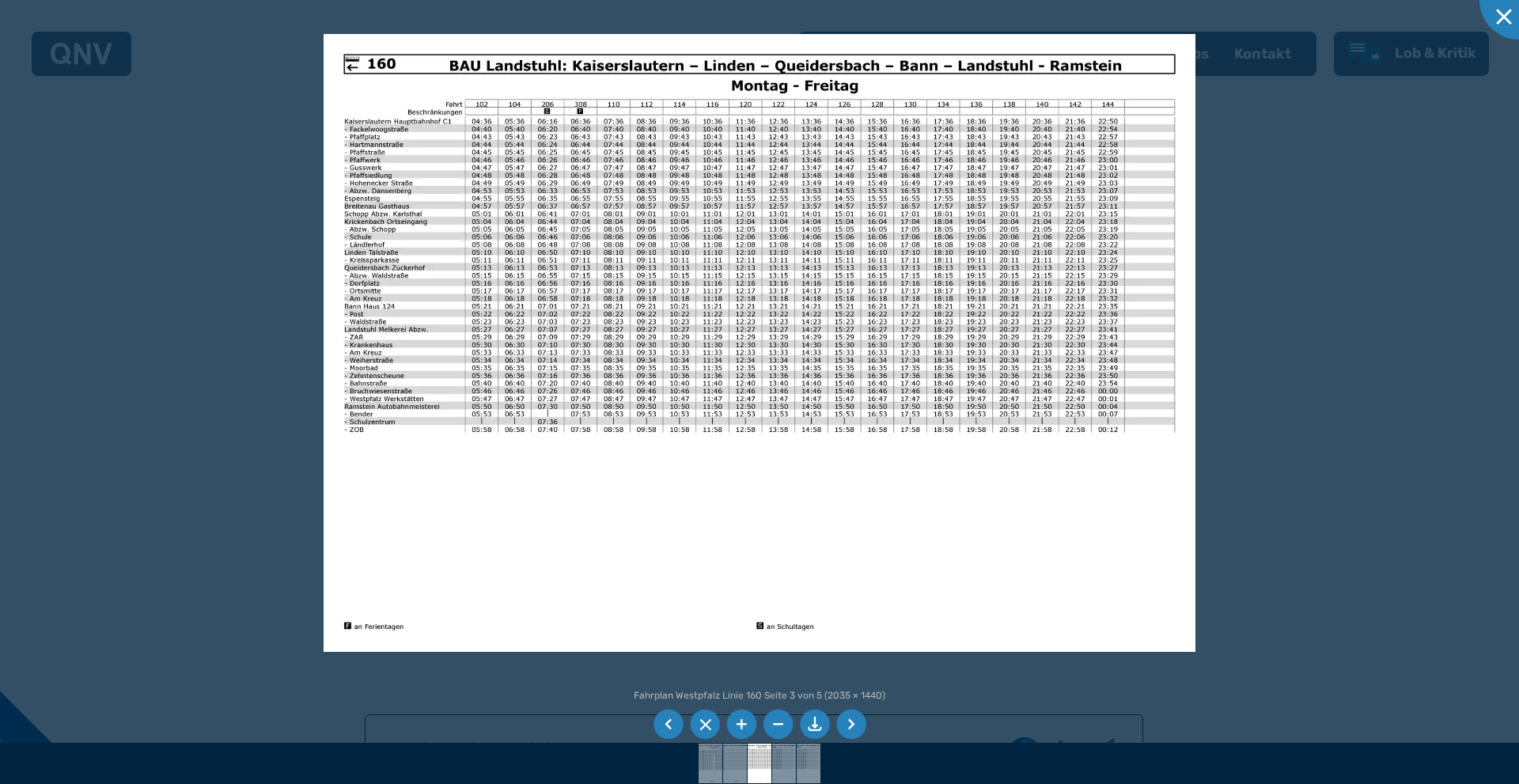
click at [845, 724] on li at bounding box center [851, 724] width 30 height 30
